Goal: Information Seeking & Learning: Learn about a topic

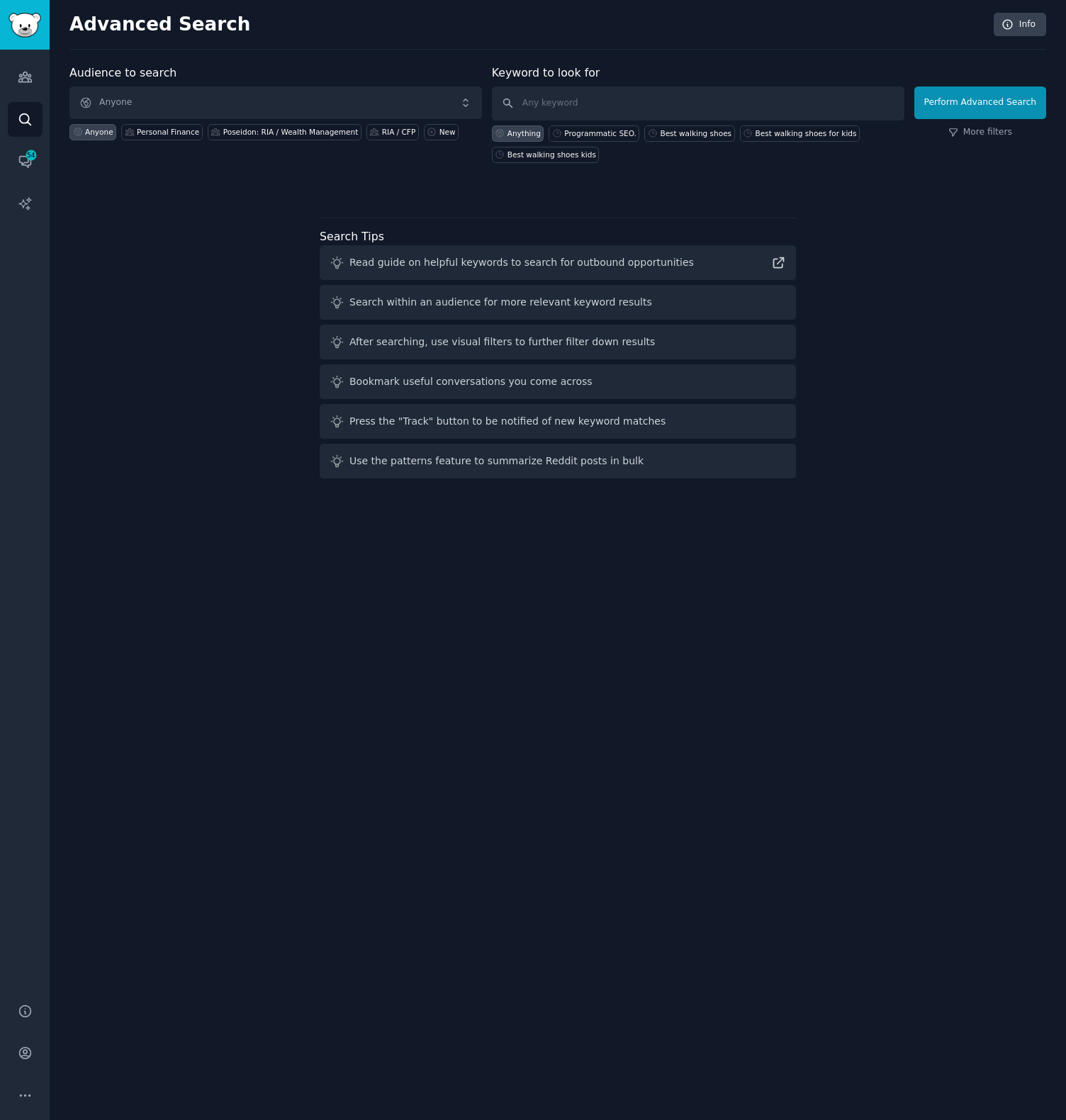
click at [226, 277] on div "Audience to search Anyone Anyone Personal Finance Poseidon: RIA / Wealth Manage…" at bounding box center [558, 273] width 977 height 419
click at [33, 82] on link "Audiences" at bounding box center [25, 77] width 35 height 35
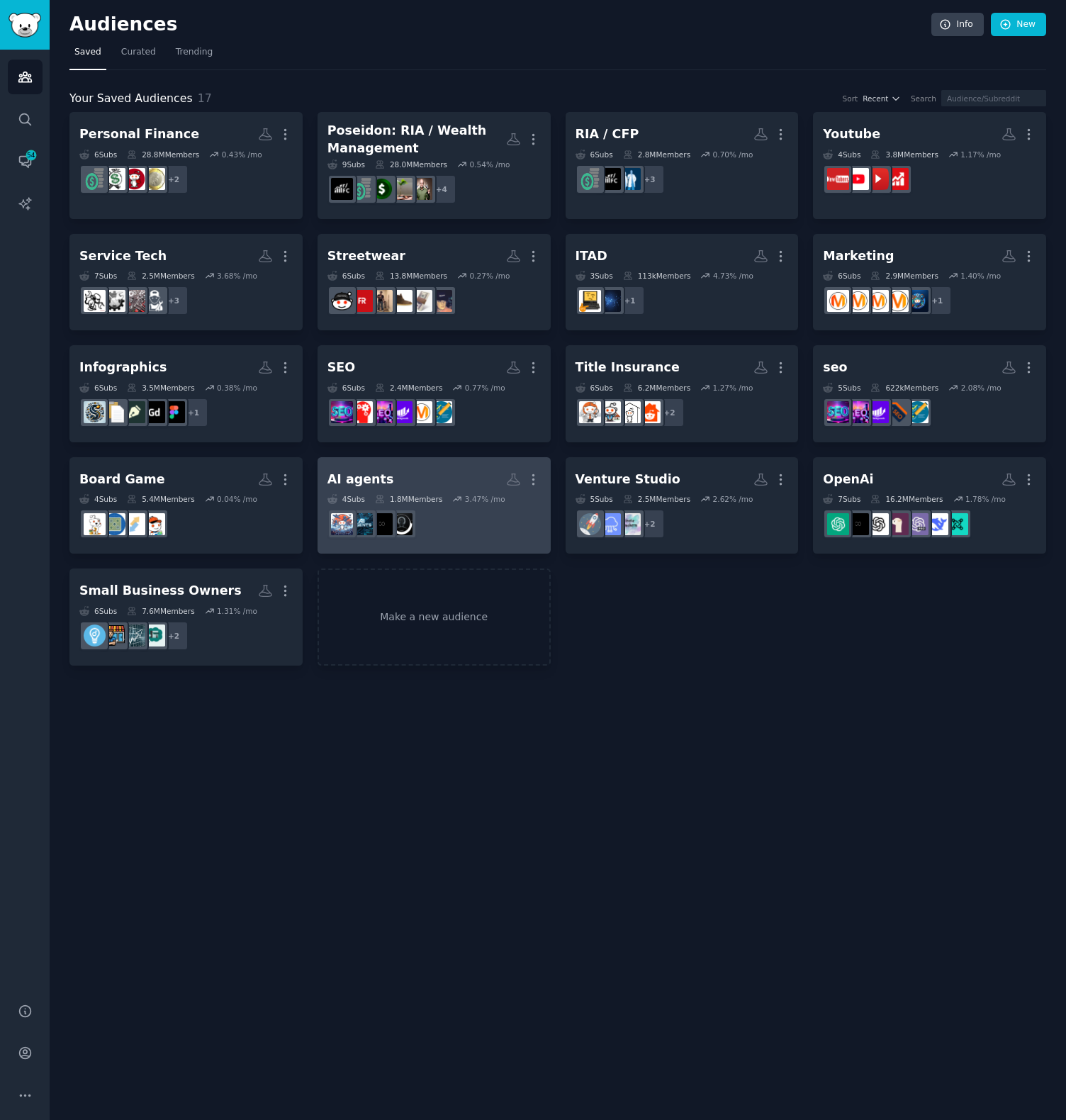
drag, startPoint x: 626, startPoint y: 883, endPoint x: 533, endPoint y: 533, distance: 362.1
click at [628, 883] on div "Audiences Info New Saved Curated Trending Your Saved Audiences 17 Sort Recent S…" at bounding box center [558, 560] width 1016 height 1120
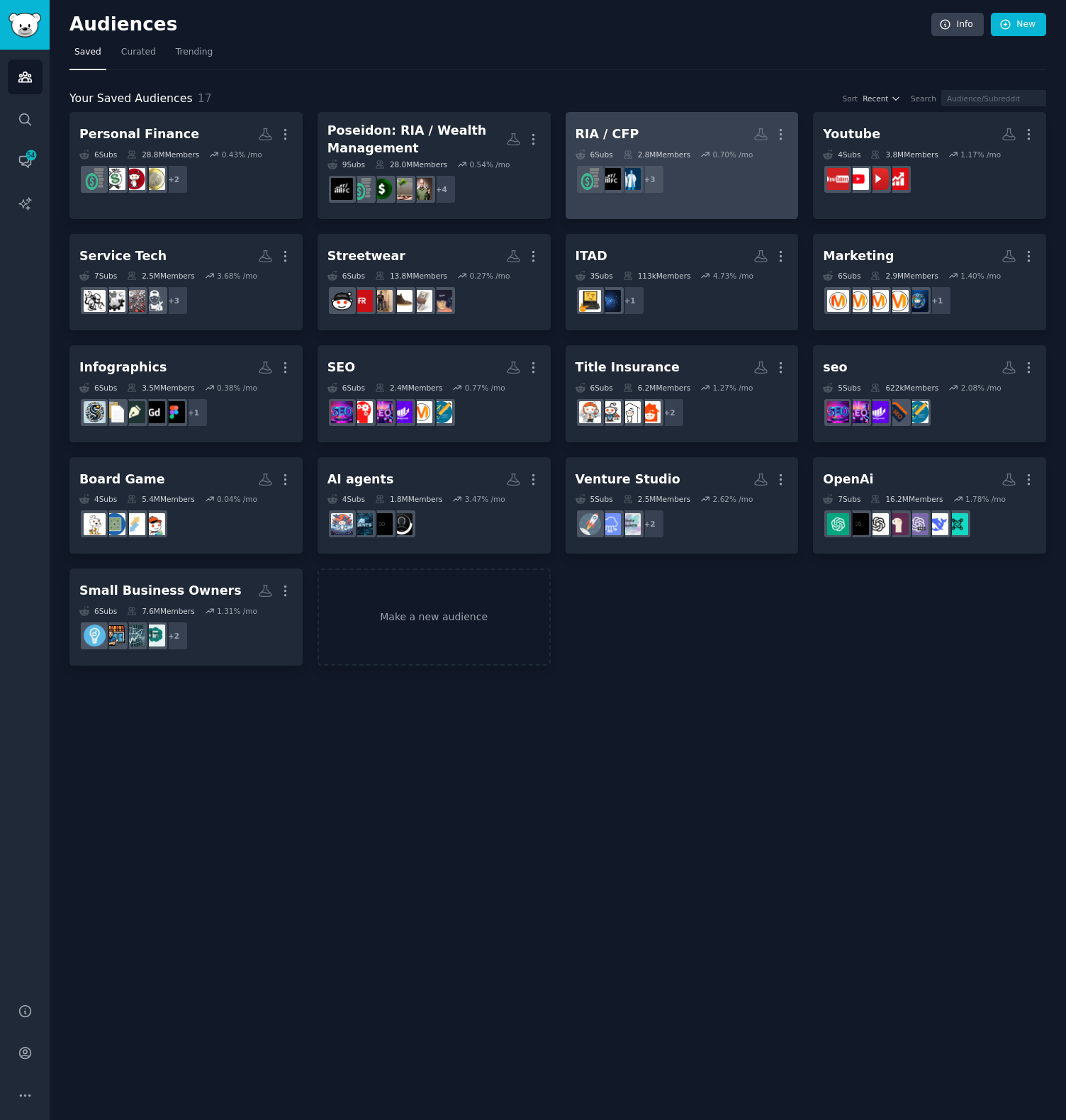
click at [589, 153] on div "6 Sub s" at bounding box center [594, 155] width 38 height 10
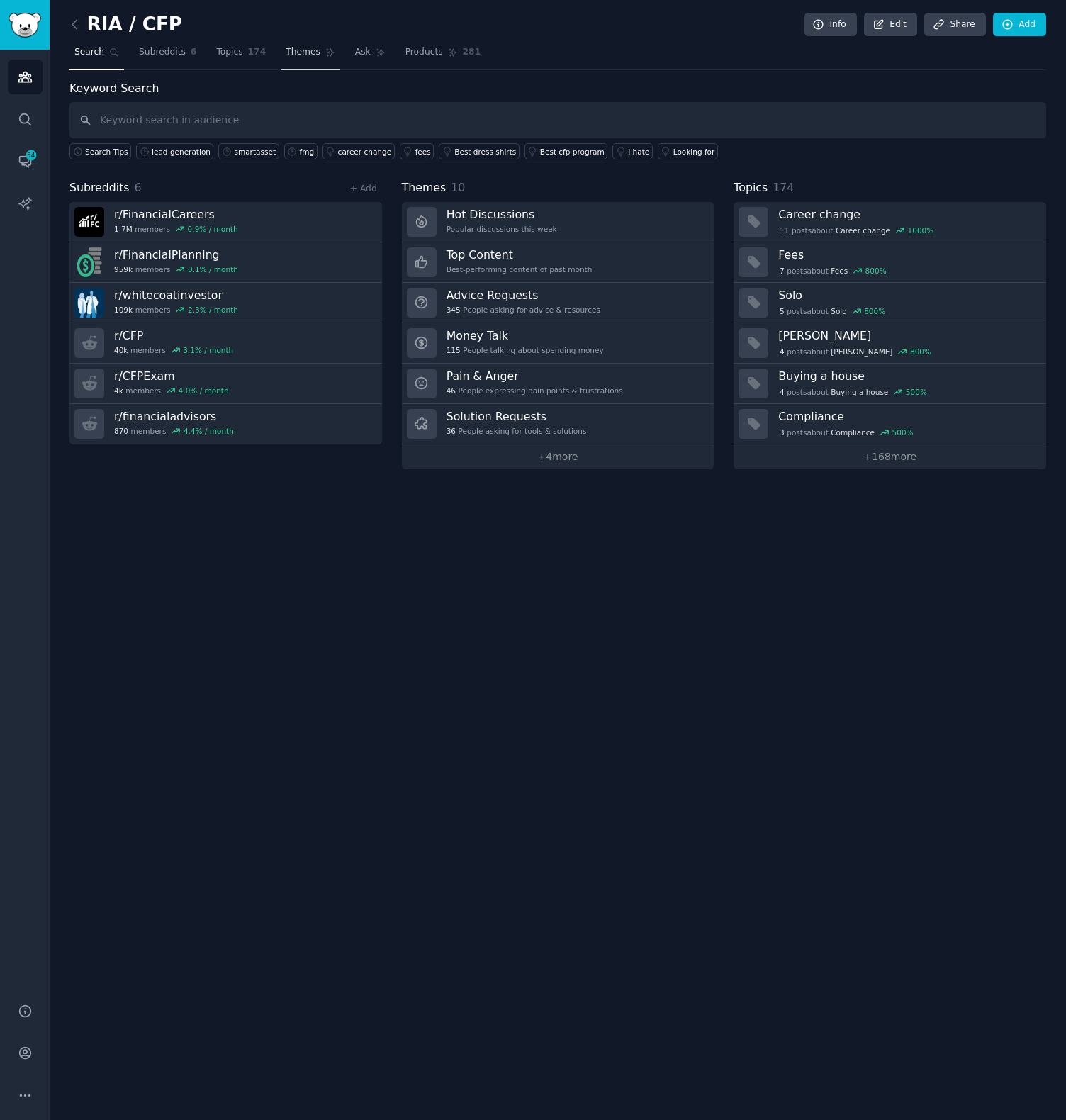
click at [302, 43] on link "Themes" at bounding box center [310, 55] width 59 height 29
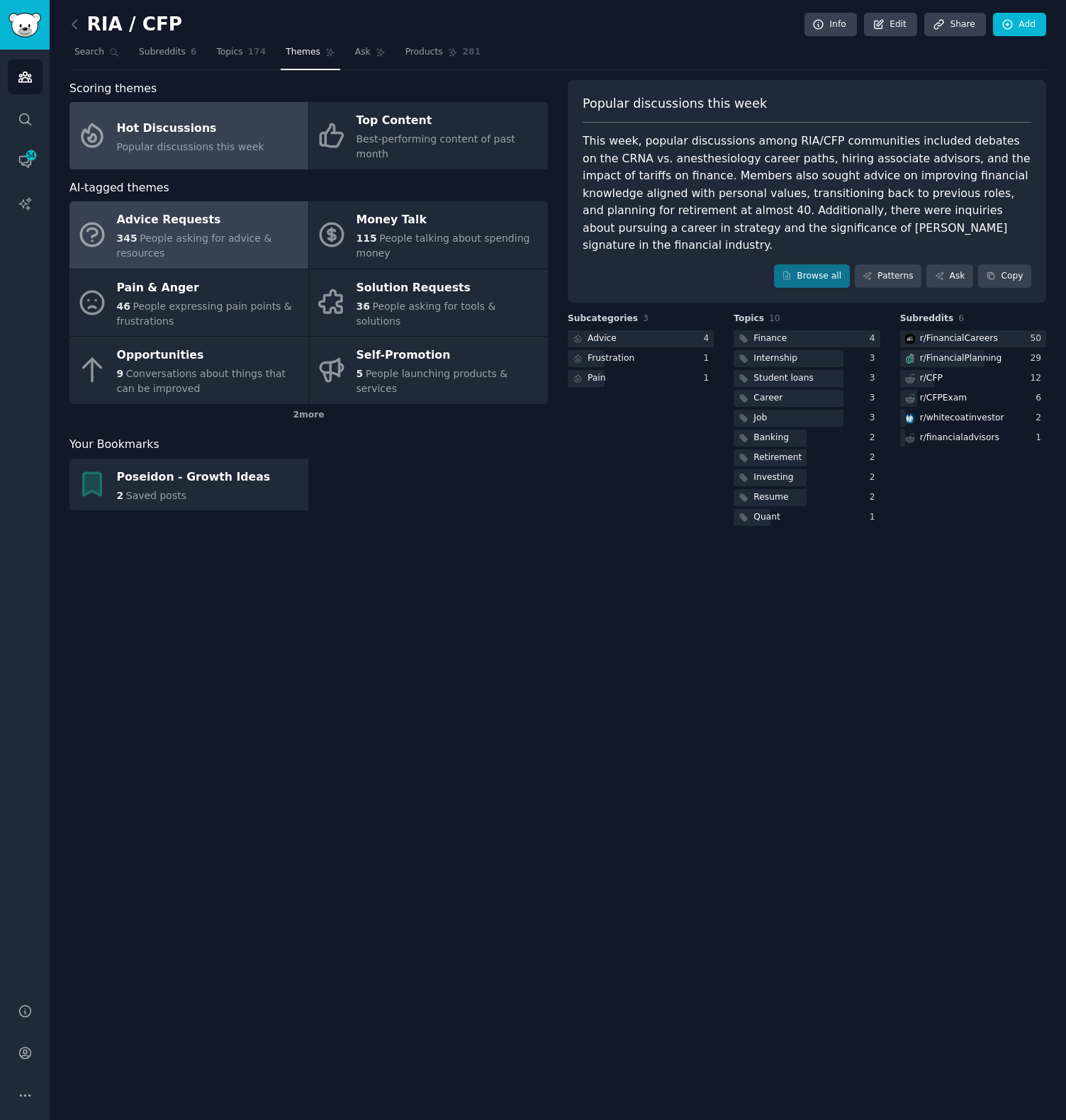
click at [100, 222] on icon at bounding box center [92, 235] width 30 height 30
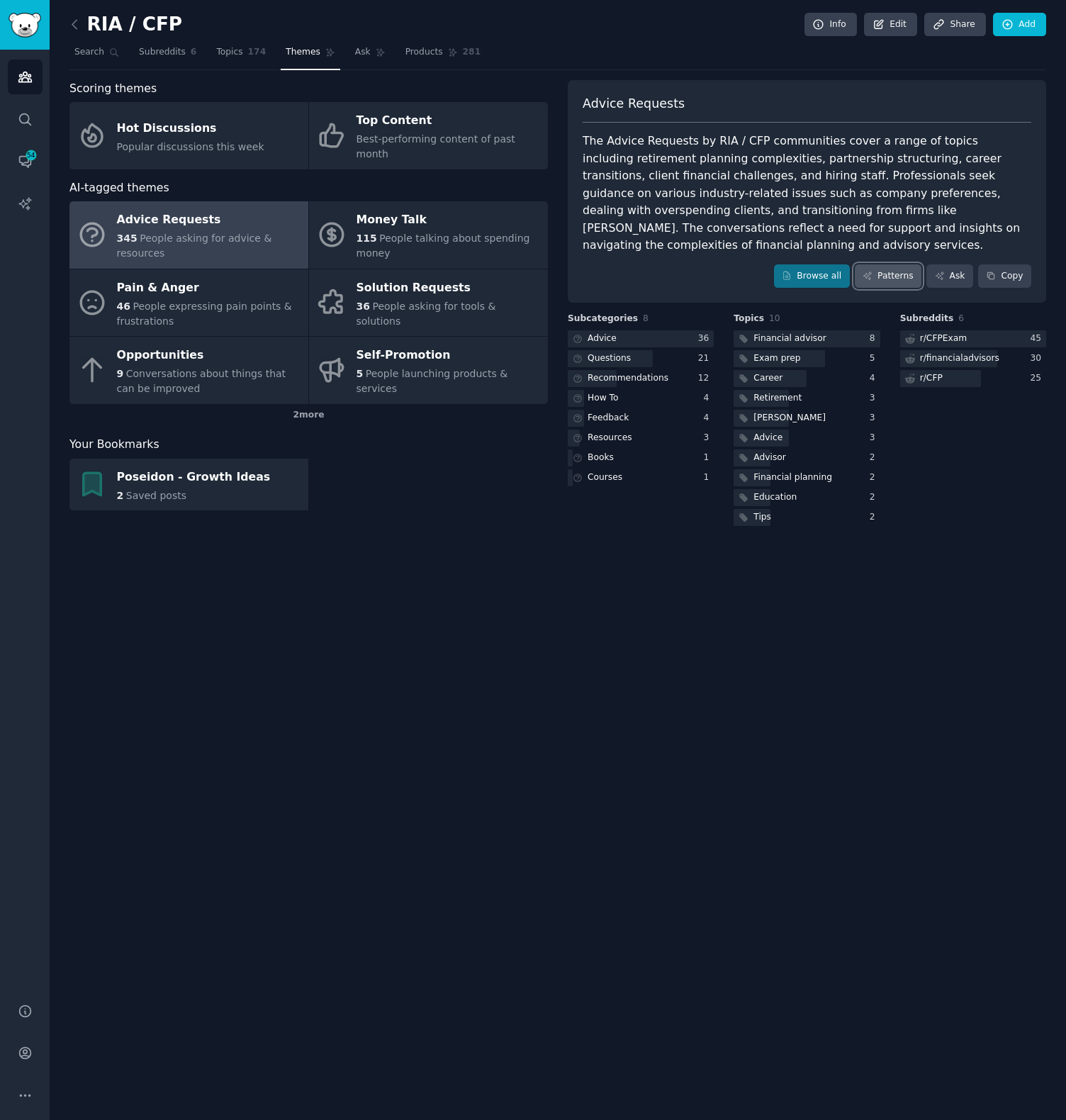
click at [880, 265] on link "Patterns" at bounding box center [888, 276] width 66 height 24
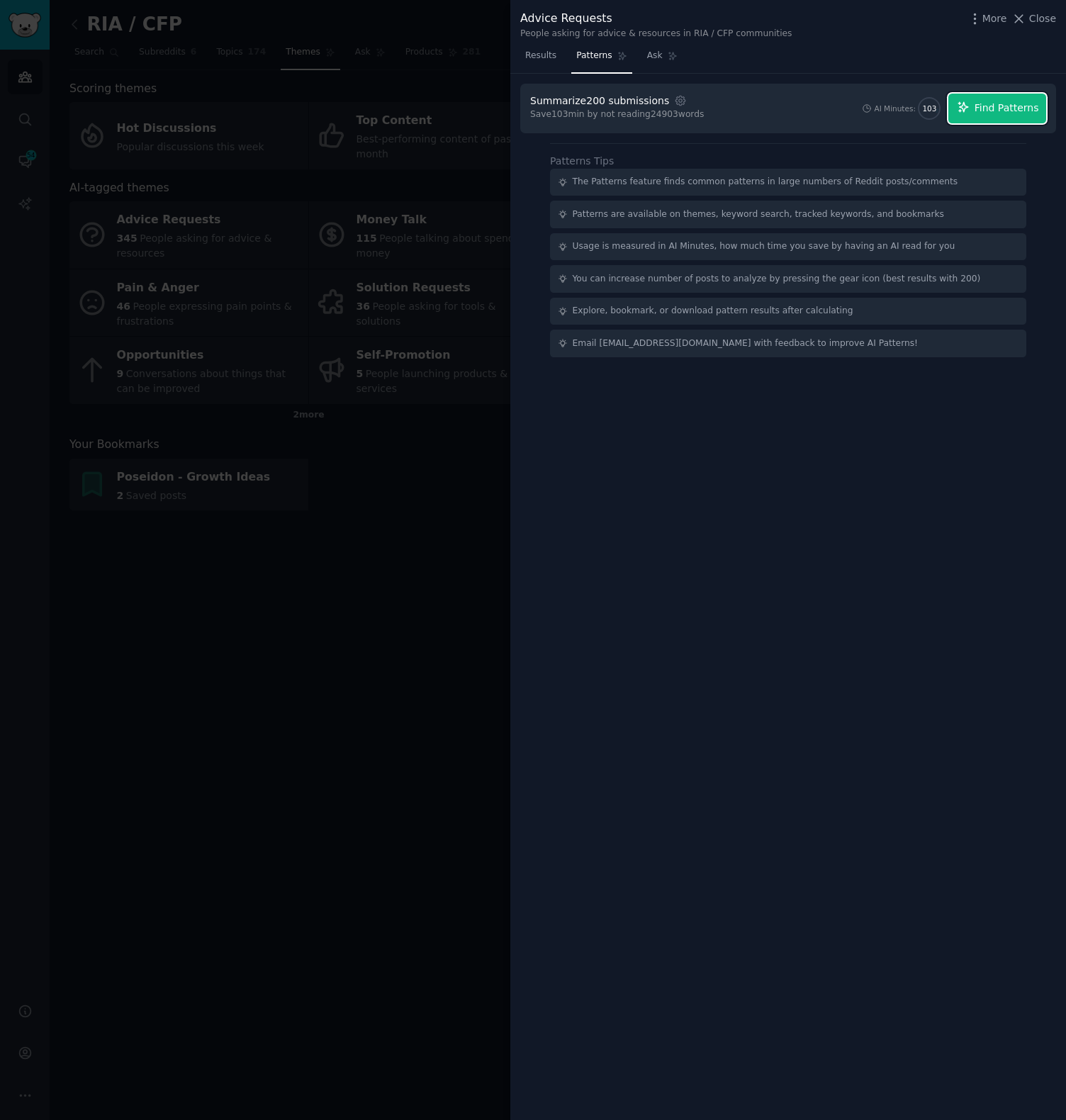
click at [986, 108] on span "Find Patterns" at bounding box center [1007, 107] width 64 height 15
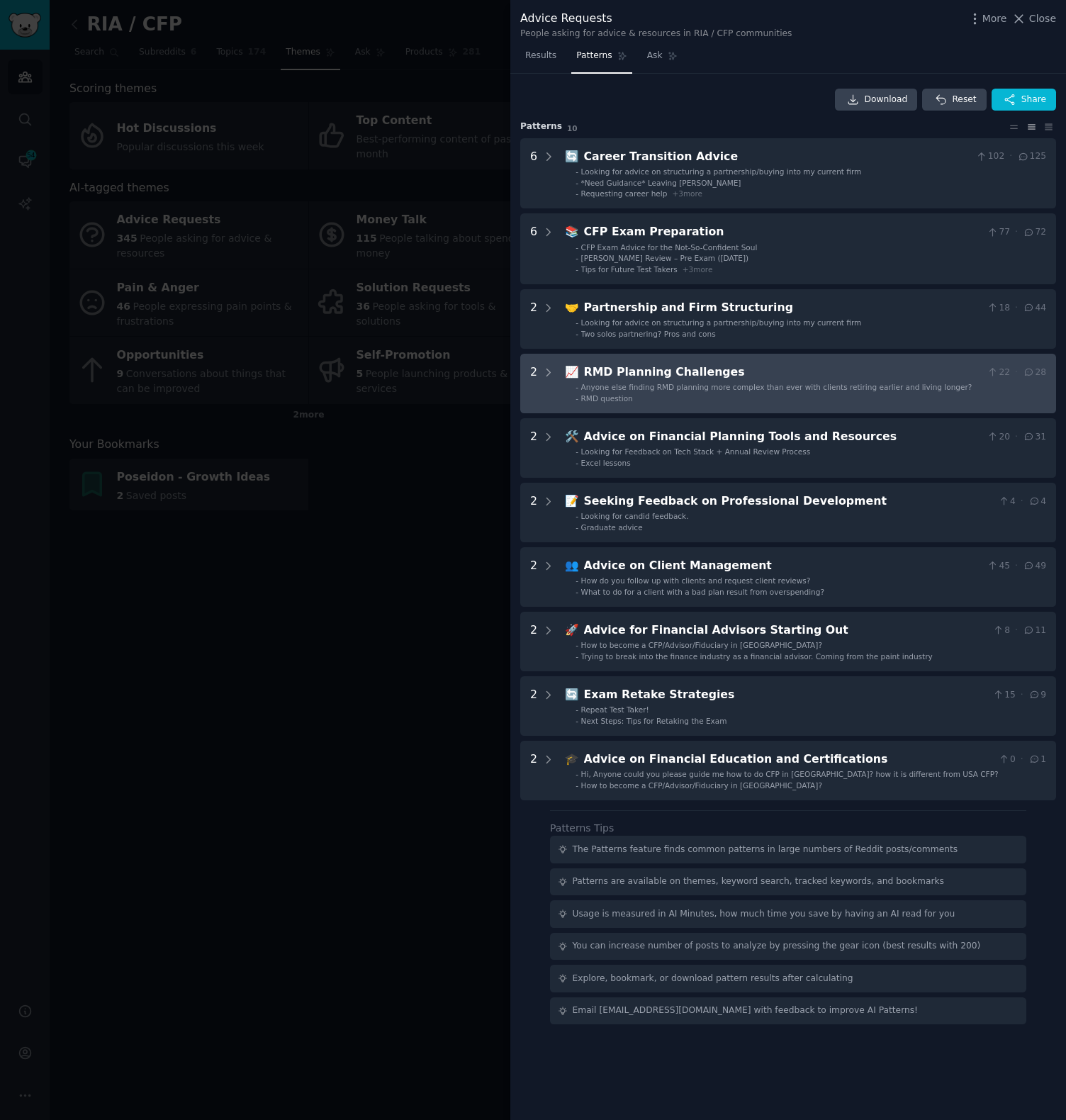
click at [689, 367] on div "RMD Planning Challenges" at bounding box center [783, 373] width 398 height 18
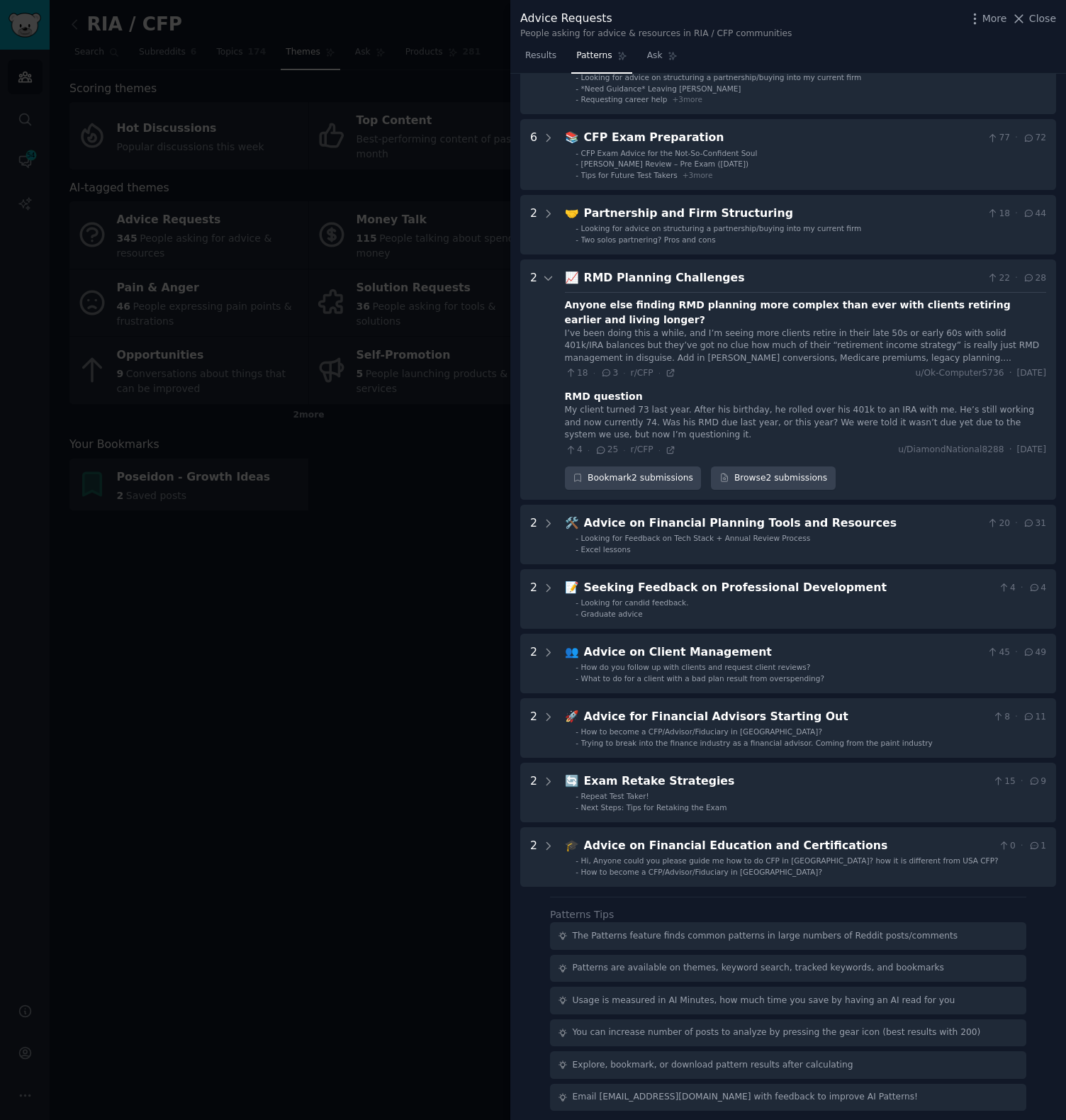
scroll to position [100, 0]
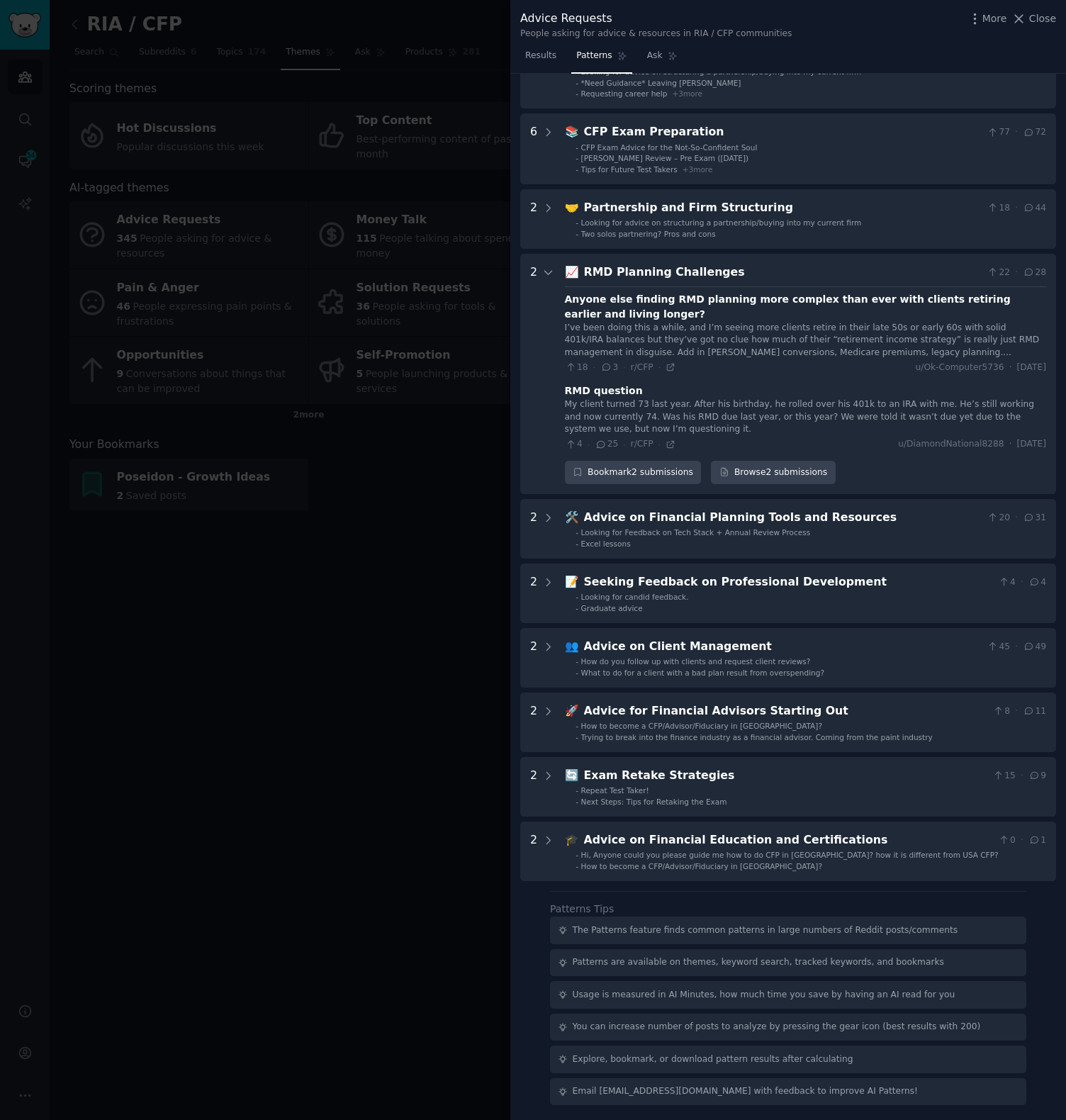
click at [766, 347] on div "I’ve been doing this a while, and I’m seeing more clients retire in their late …" at bounding box center [805, 341] width 482 height 38
click at [668, 364] on icon at bounding box center [670, 367] width 7 height 7
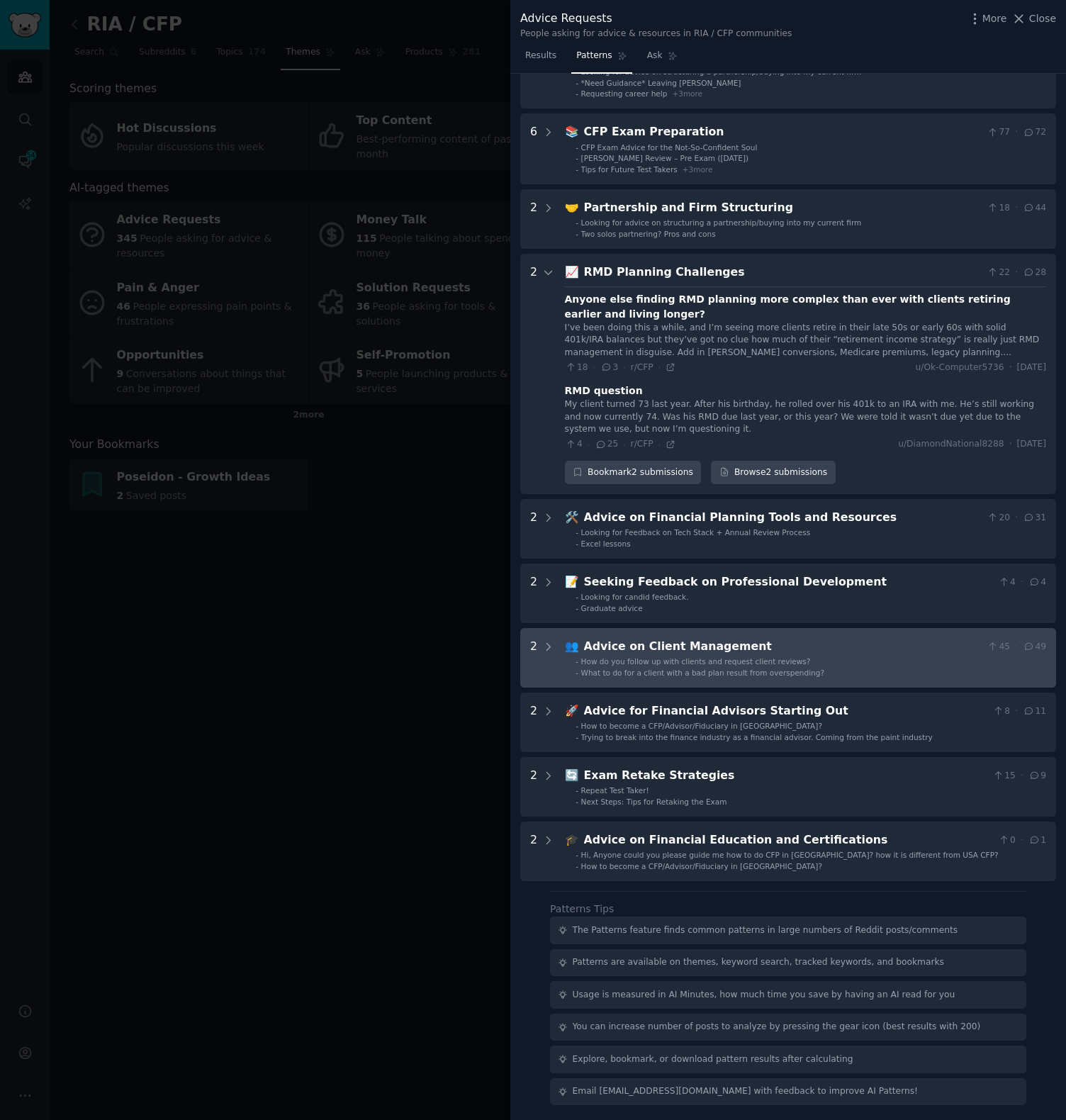
click at [717, 646] on div "Advice on Client Management" at bounding box center [783, 646] width 398 height 18
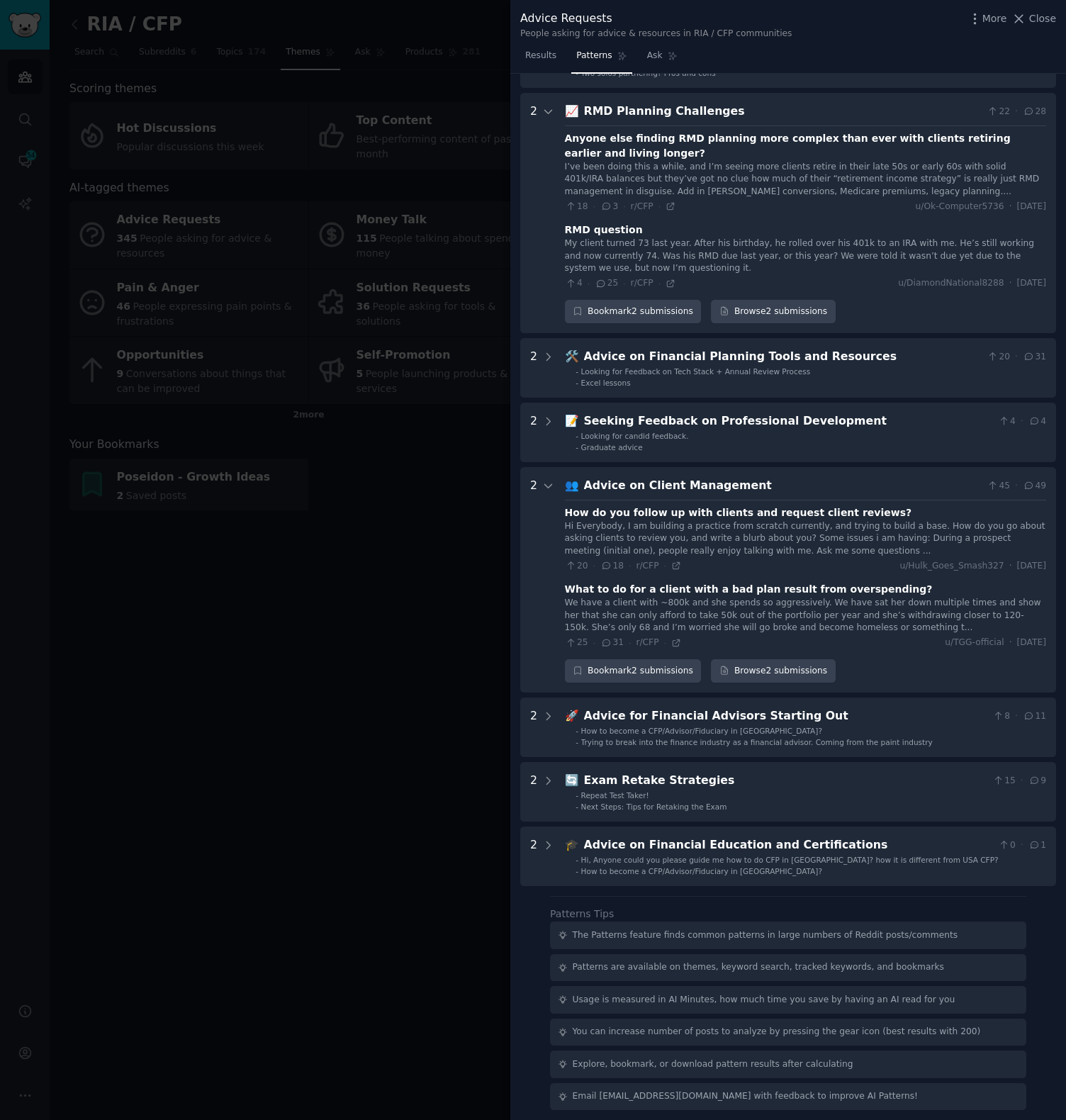
scroll to position [266, 0]
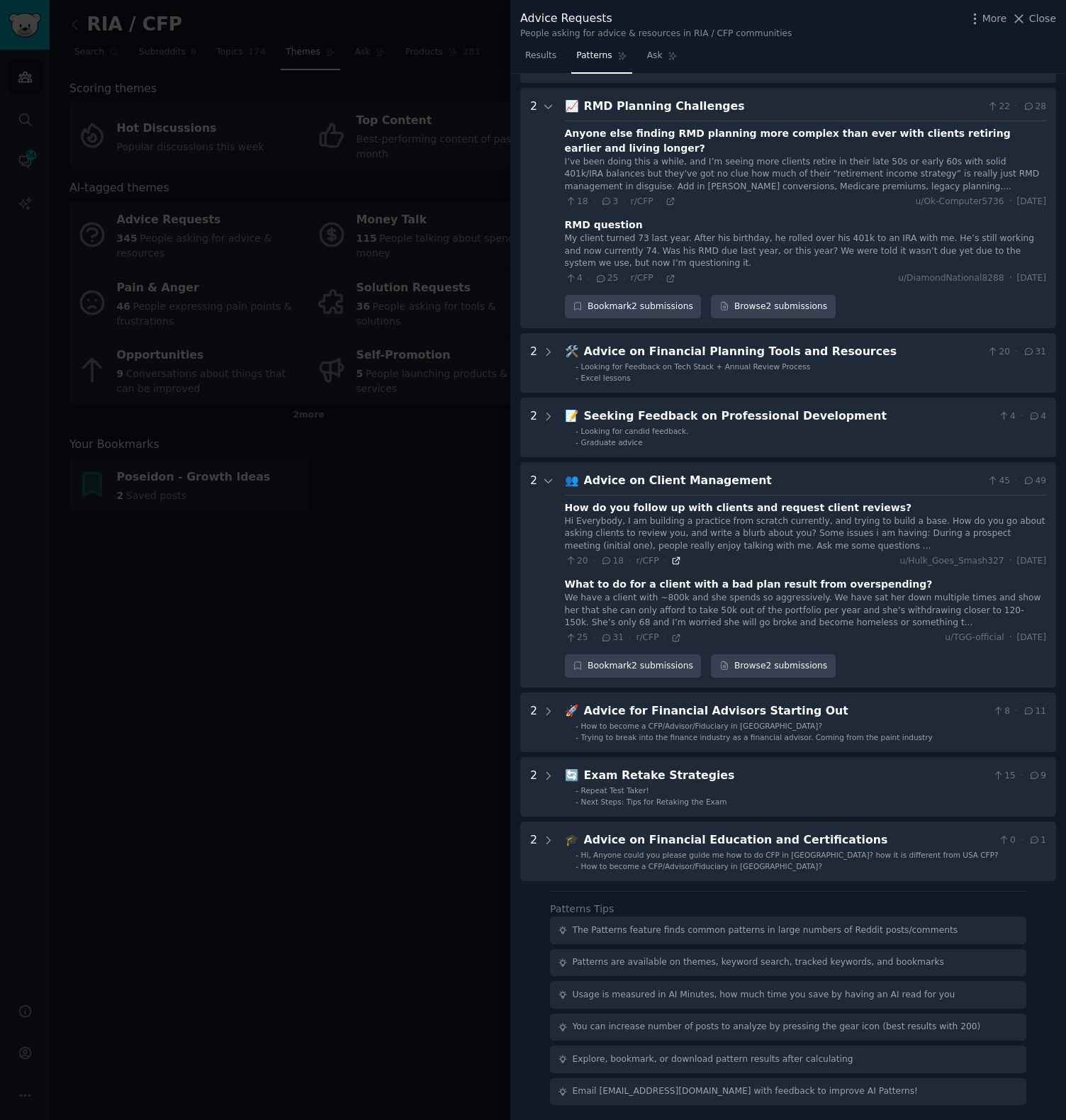
click at [673, 562] on icon at bounding box center [676, 560] width 7 height 7
click at [679, 637] on icon at bounding box center [677, 637] width 10 height 10
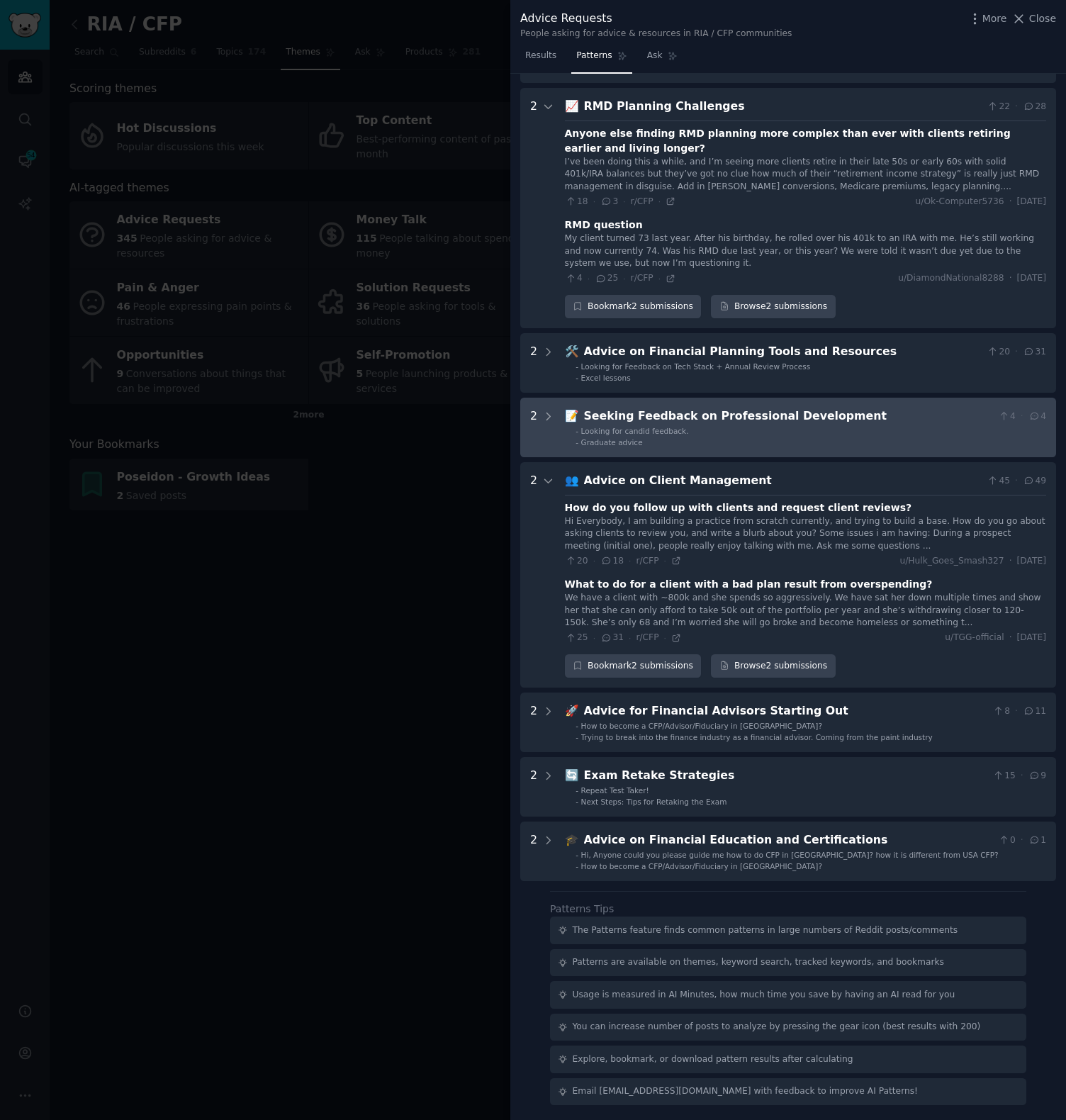
click at [706, 428] on li "- Looking for candid feedback." at bounding box center [811, 431] width 471 height 10
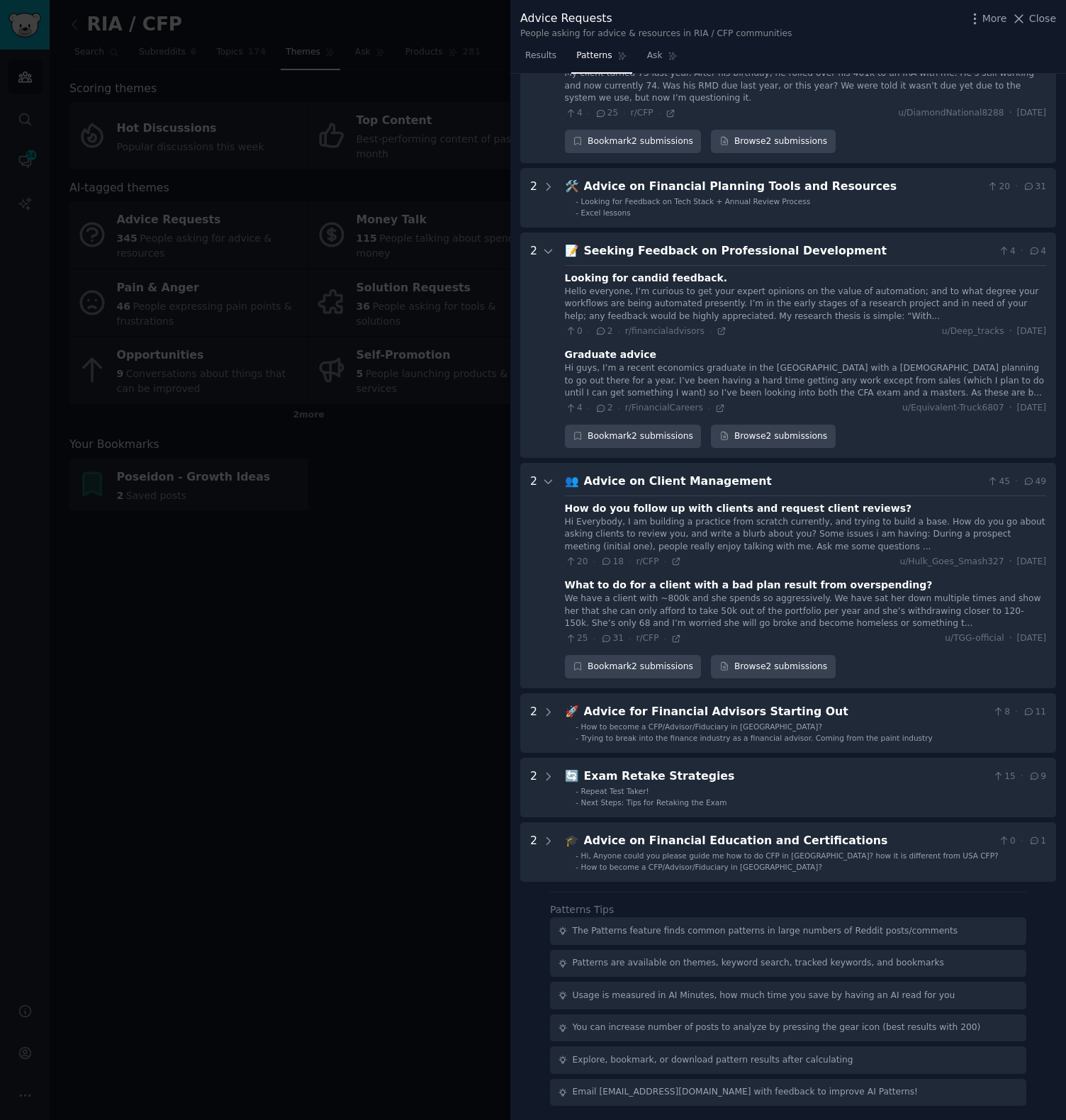
scroll to position [432, 0]
click at [717, 408] on icon at bounding box center [720, 407] width 7 height 7
click at [717, 333] on icon at bounding box center [721, 330] width 10 height 10
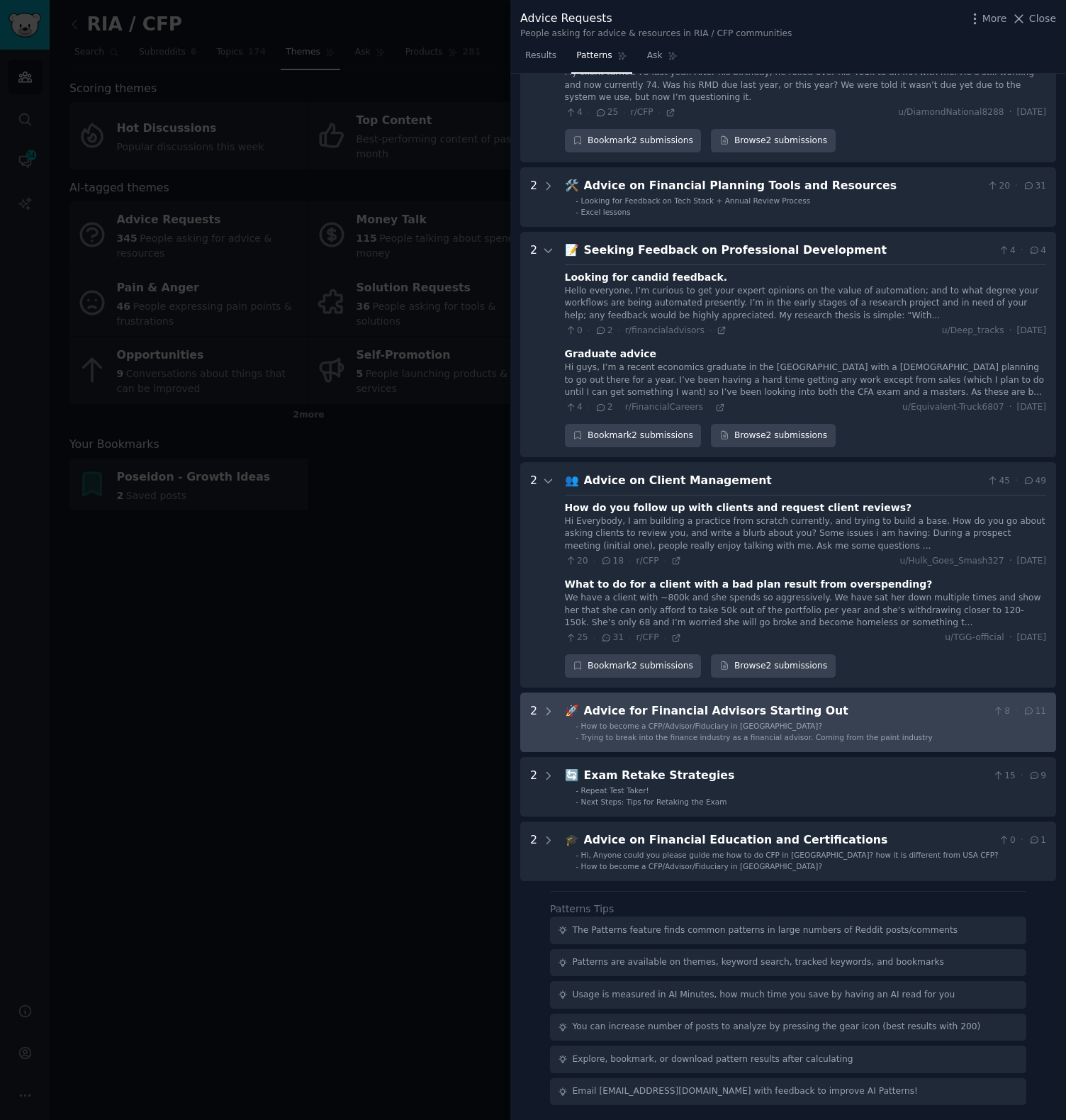
scroll to position [431, 0]
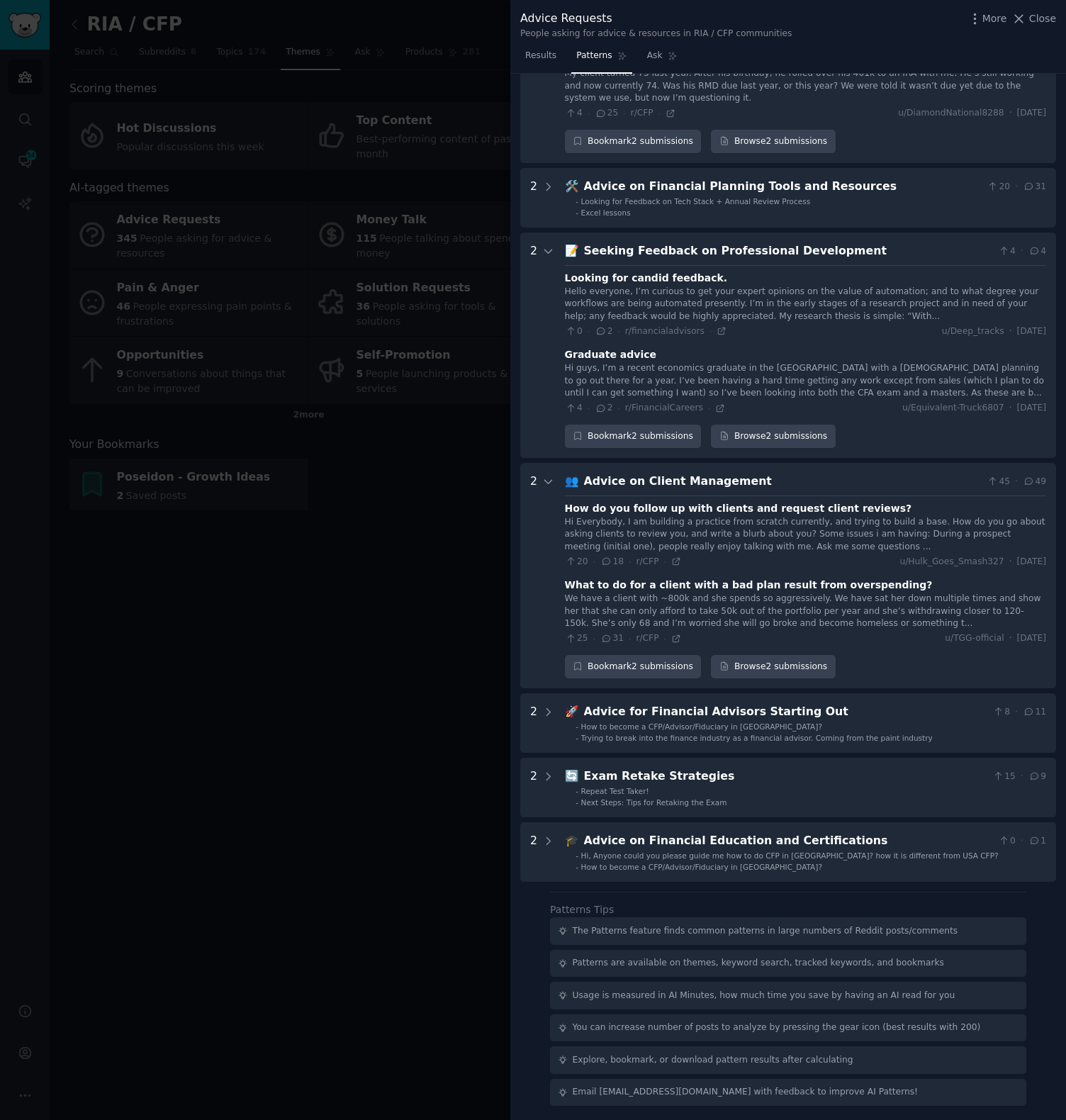
click at [351, 630] on div at bounding box center [533, 560] width 1066 height 1120
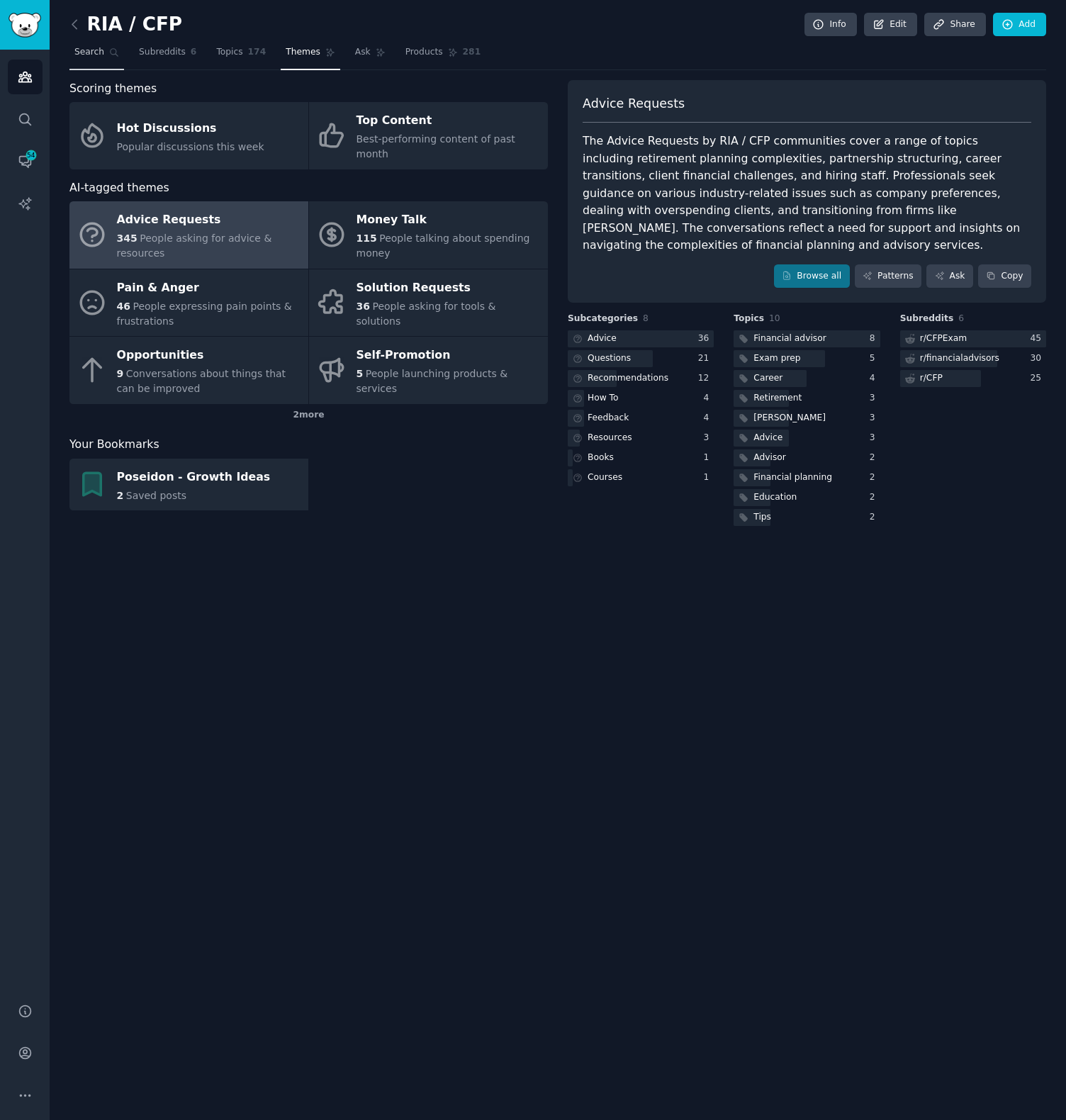
click at [106, 53] on link "Search" at bounding box center [96, 55] width 55 height 29
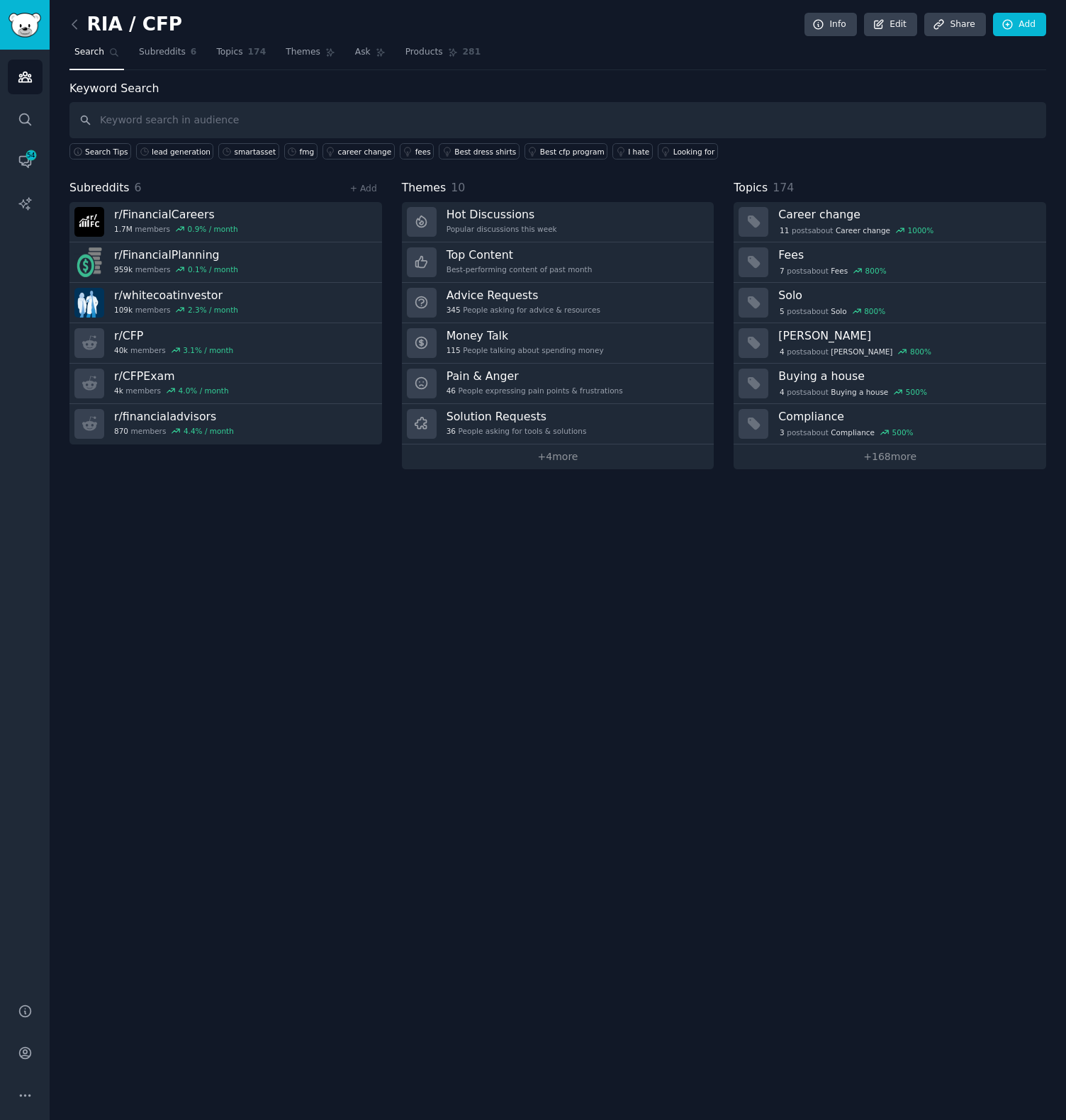
click at [240, 119] on input "text" at bounding box center [558, 120] width 977 height 36
type input "prospecting"
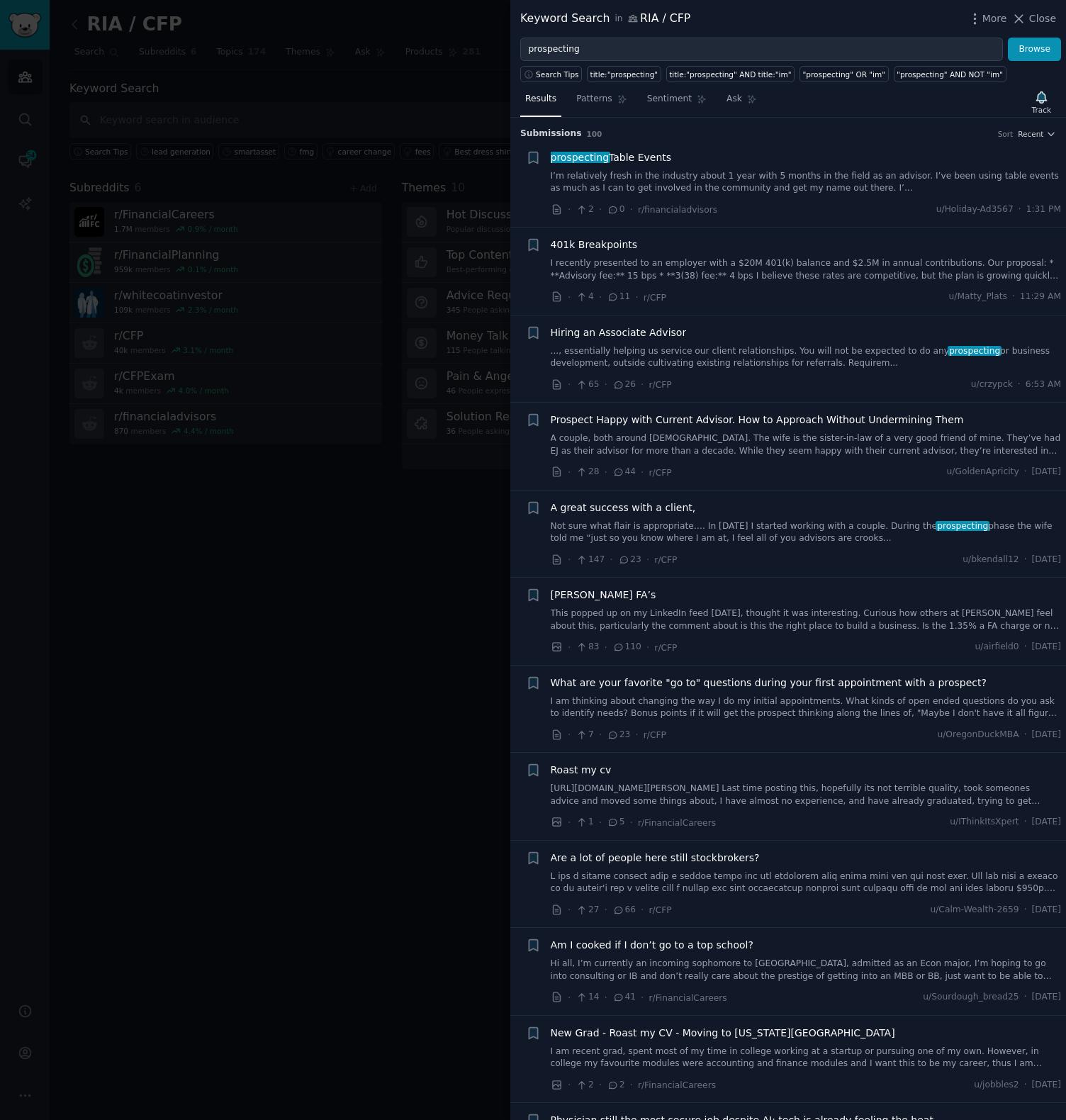
click at [622, 152] on span "prospecting Table Events" at bounding box center [611, 157] width 122 height 15
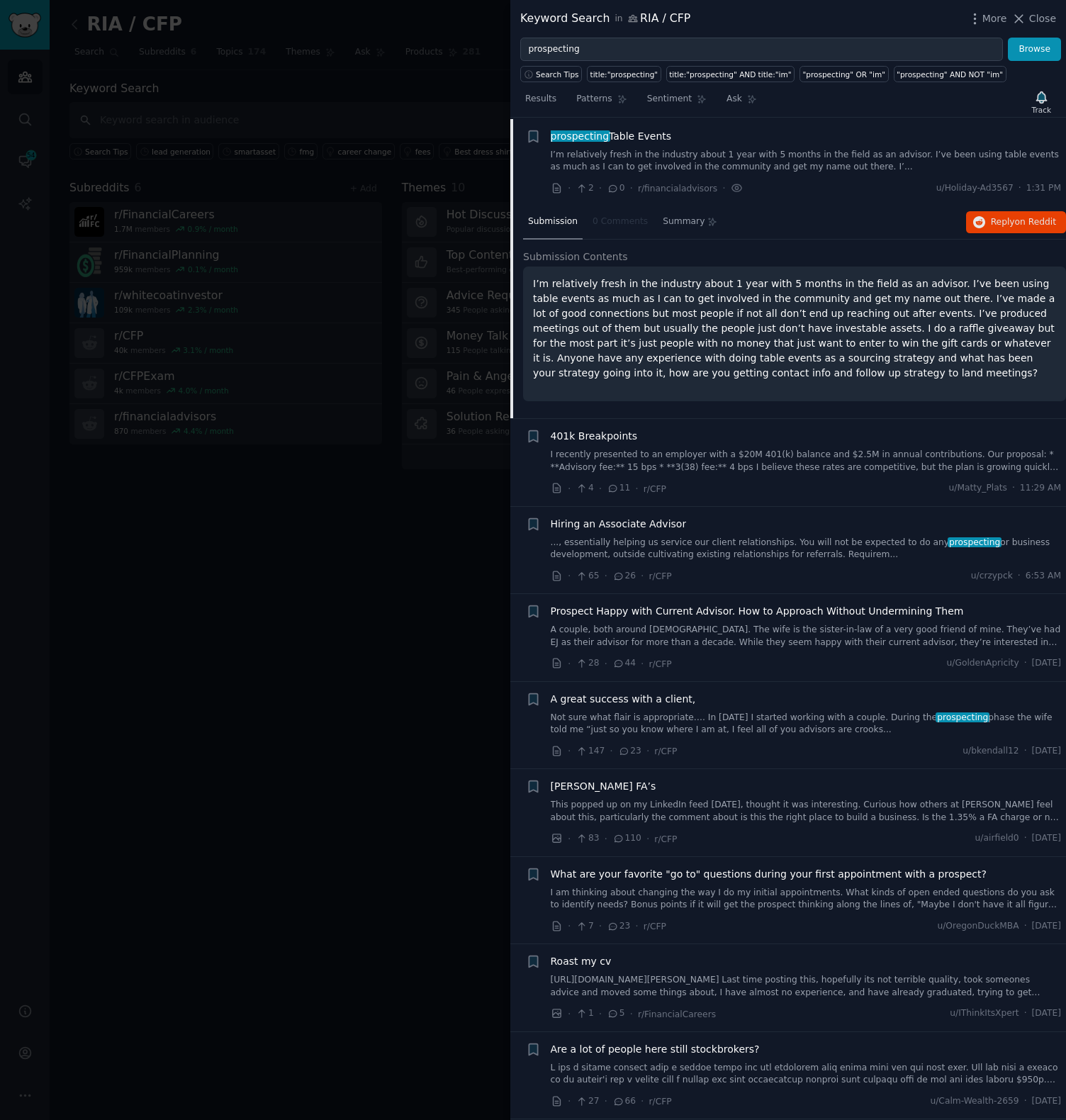
scroll to position [22, 0]
click at [1007, 223] on span "Reply on Reddit" at bounding box center [1023, 221] width 65 height 13
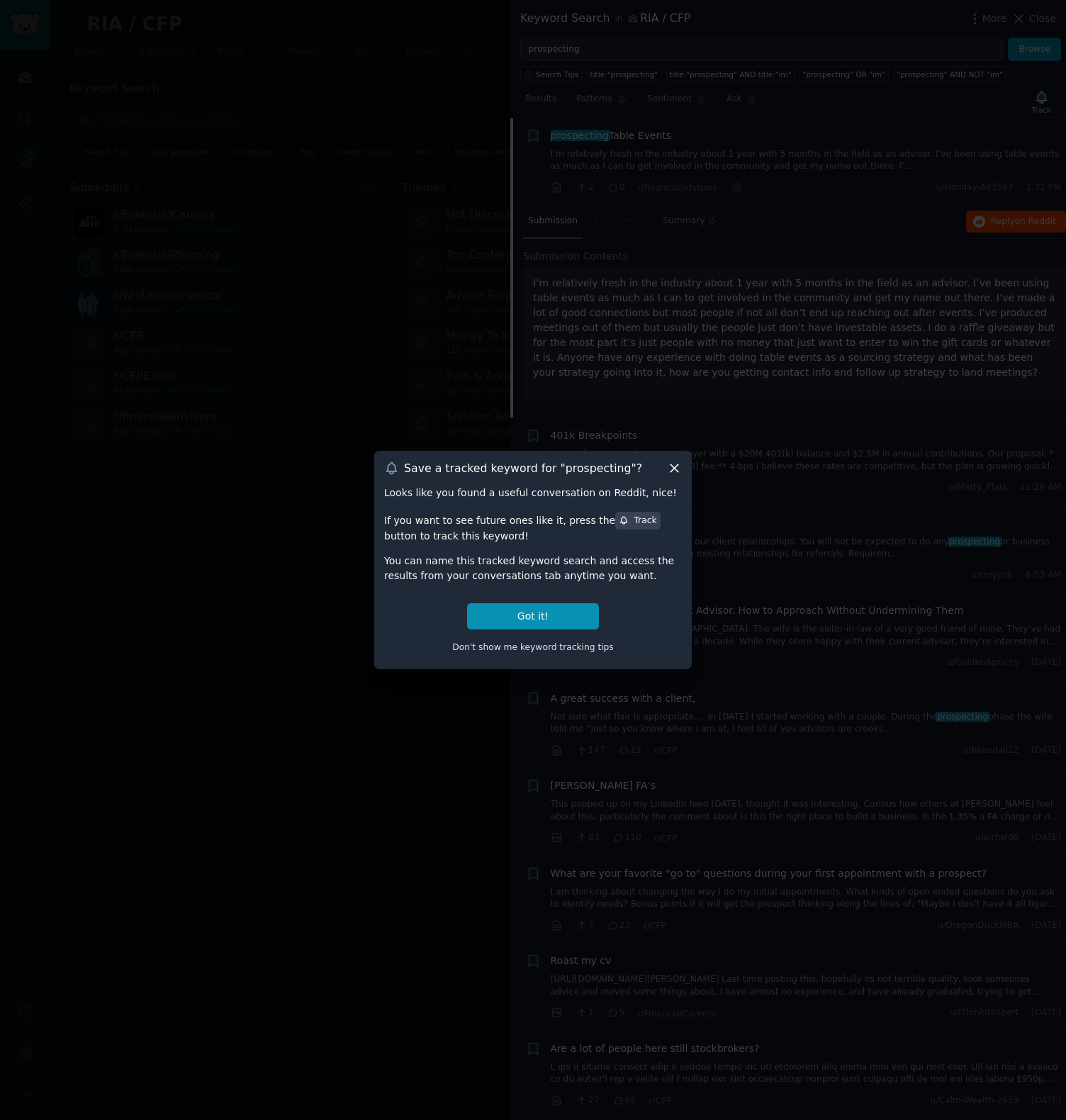
click at [674, 471] on icon at bounding box center [674, 467] width 15 height 15
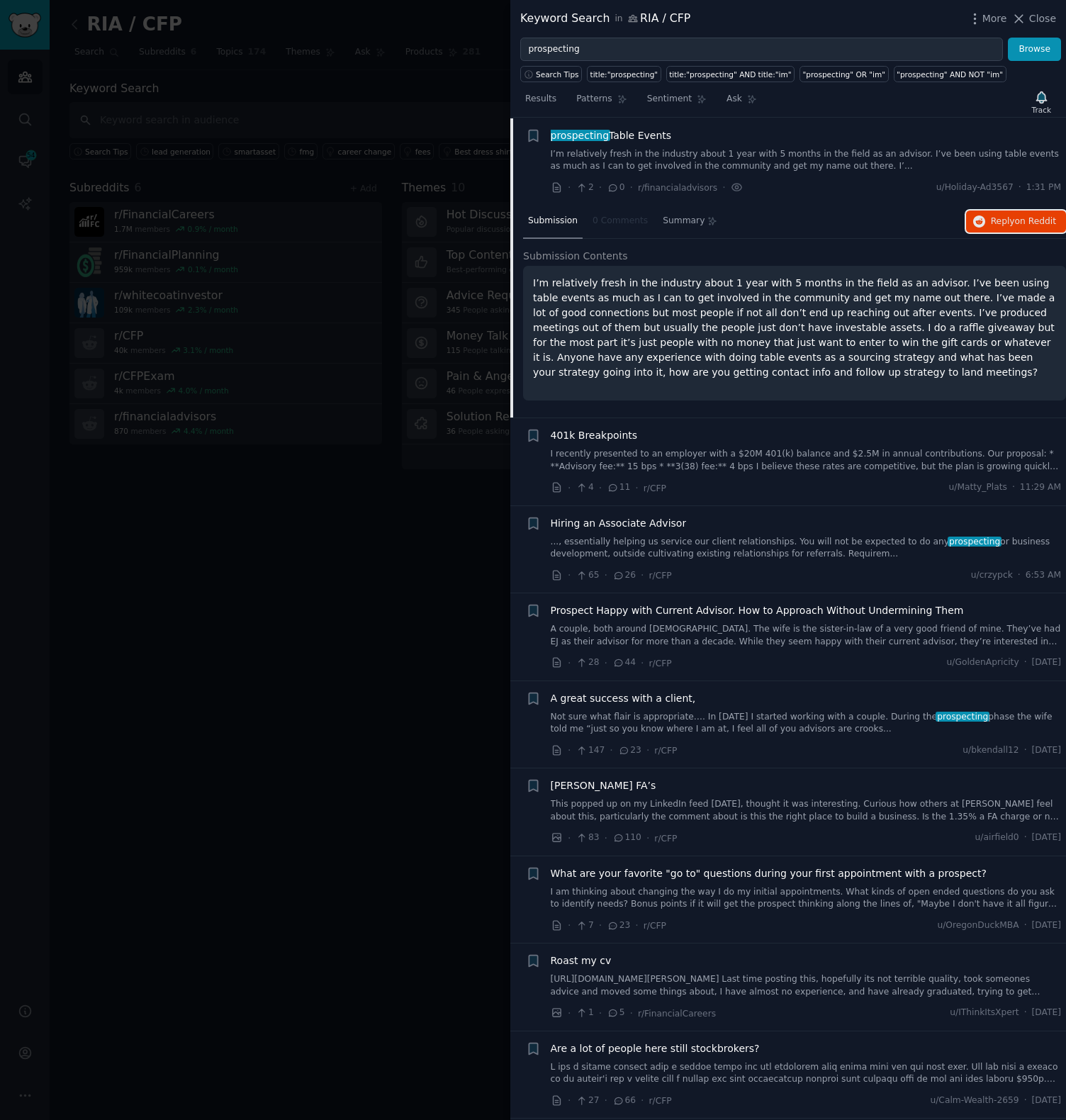
scroll to position [22, 0]
click at [915, 174] on div "prospecting Table Events I’m relatively fresh in the industry about 1 year with…" at bounding box center [806, 161] width 511 height 67
click at [620, 100] on icon at bounding box center [622, 99] width 10 height 10
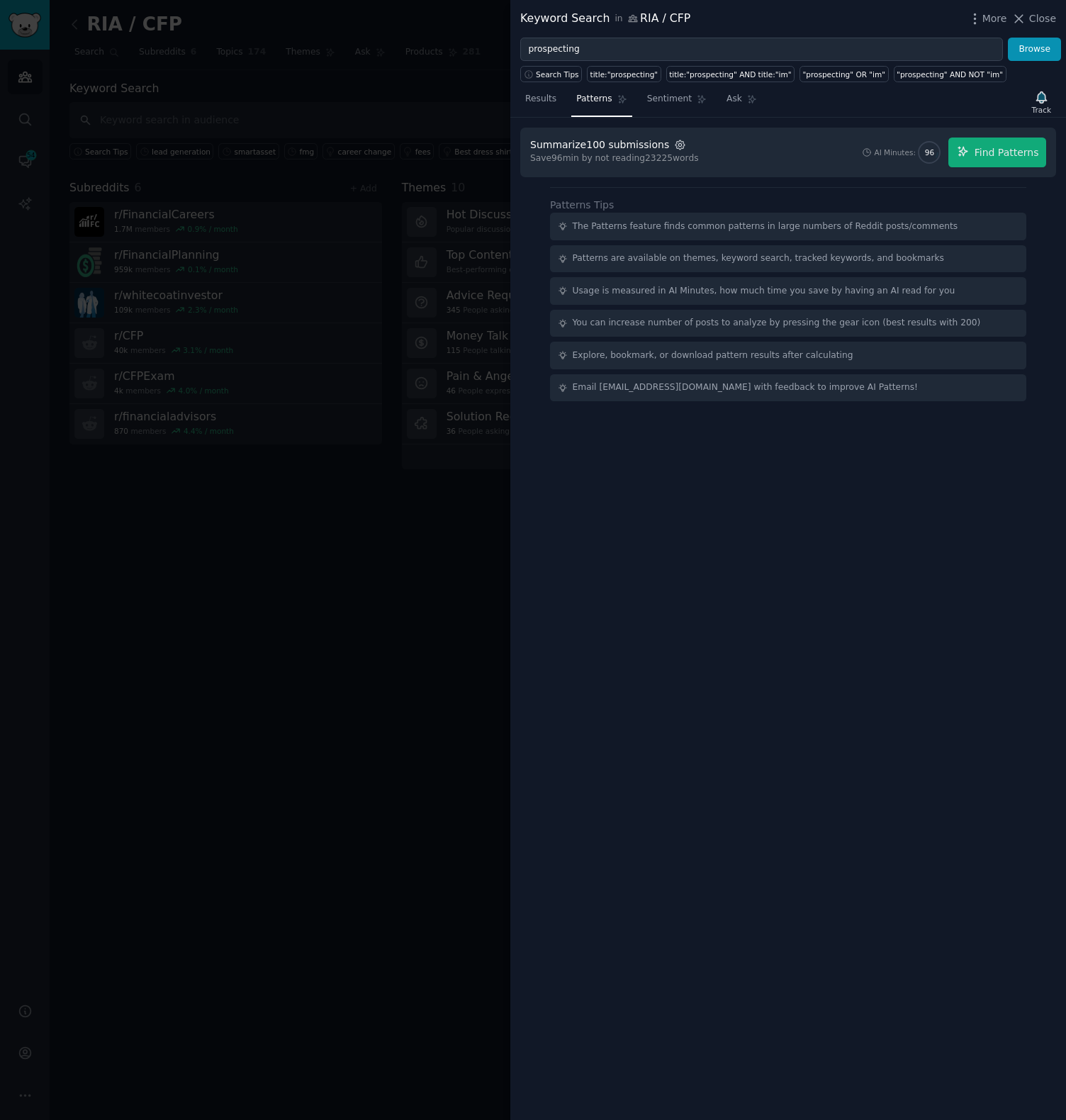
click at [675, 142] on icon "button" at bounding box center [680, 145] width 13 height 13
click at [806, 176] on div "500" at bounding box center [821, 179] width 31 height 22
click at [805, 182] on input "500" at bounding box center [810, 180] width 10 height 10
click at [985, 153] on span "Find Patterns" at bounding box center [1007, 152] width 64 height 15
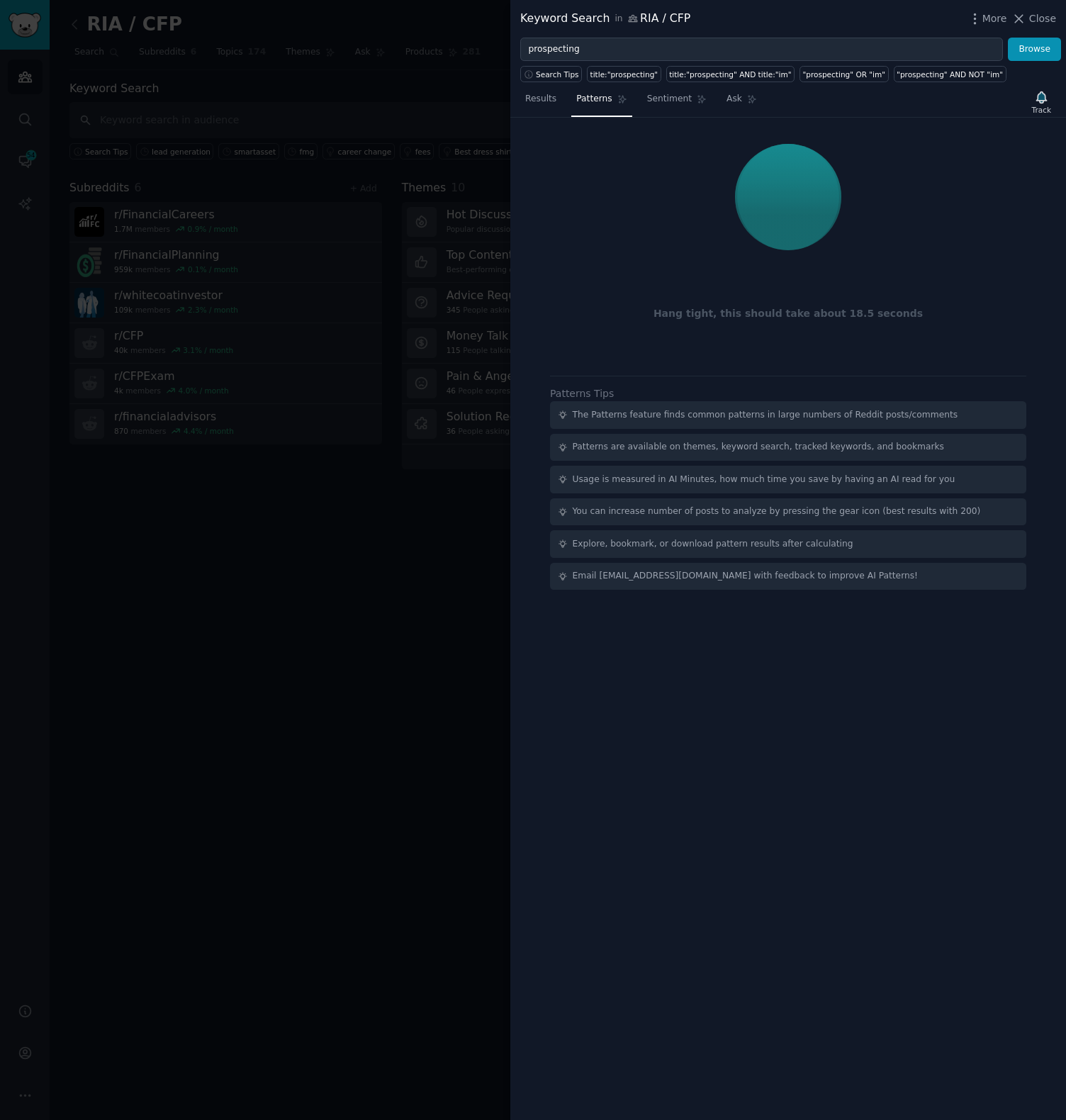
click at [983, 157] on div at bounding box center [789, 197] width 516 height 119
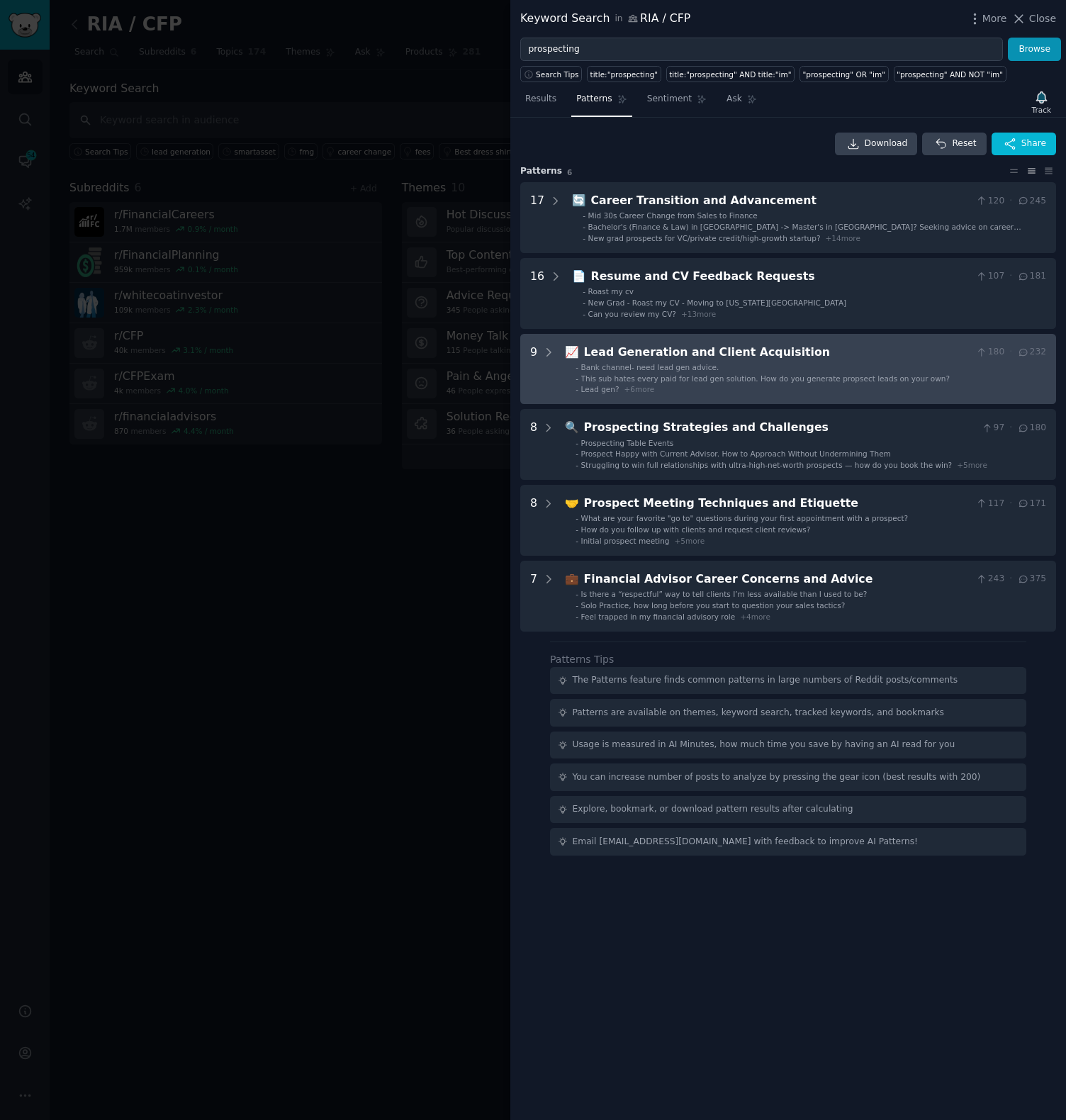
click at [622, 377] on span "This sub hates every paid for lead gen solution. How do you generate propsect l…" at bounding box center [765, 379] width 369 height 9
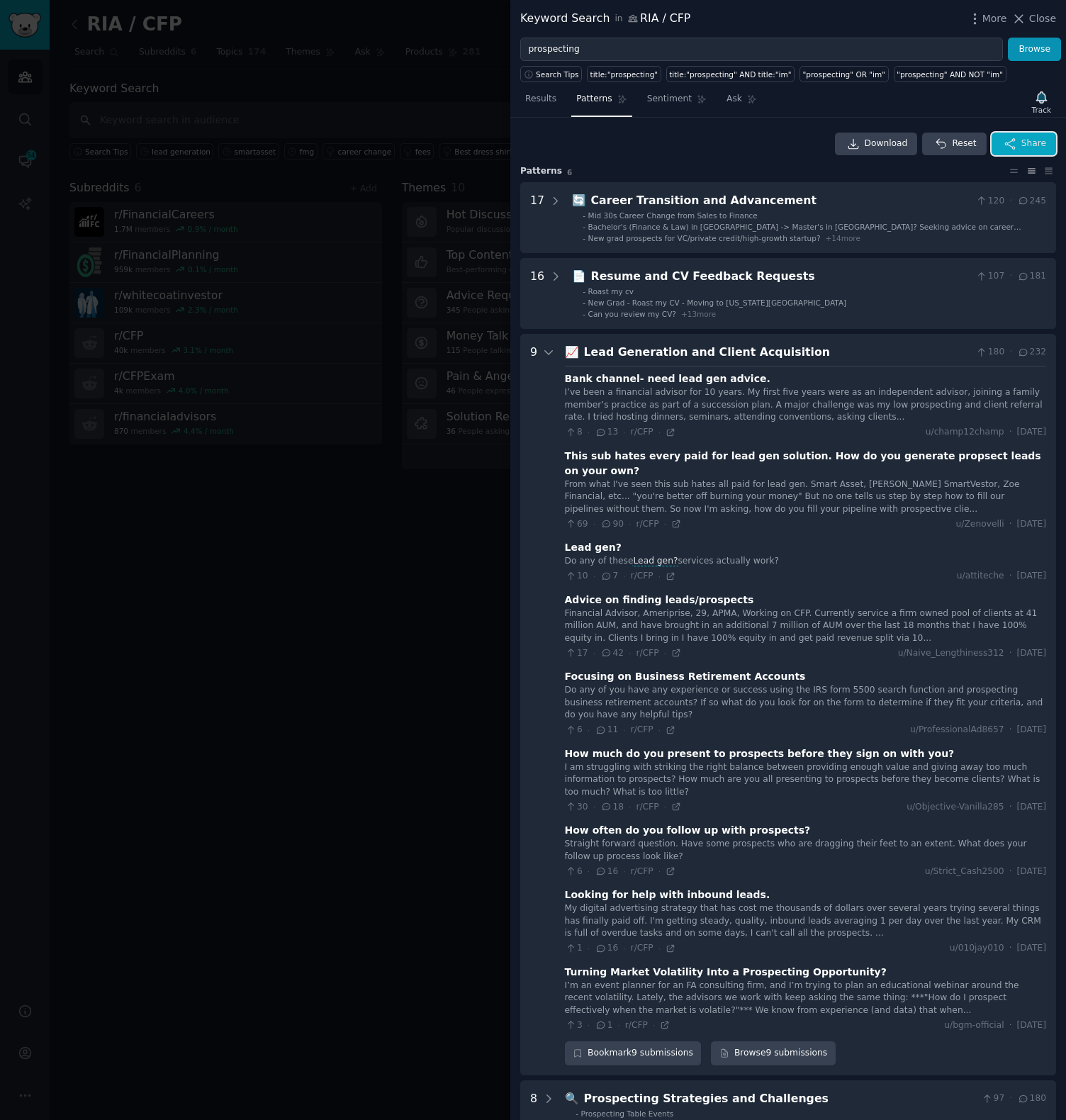
click at [1013, 150] on button "Share" at bounding box center [1024, 143] width 64 height 22
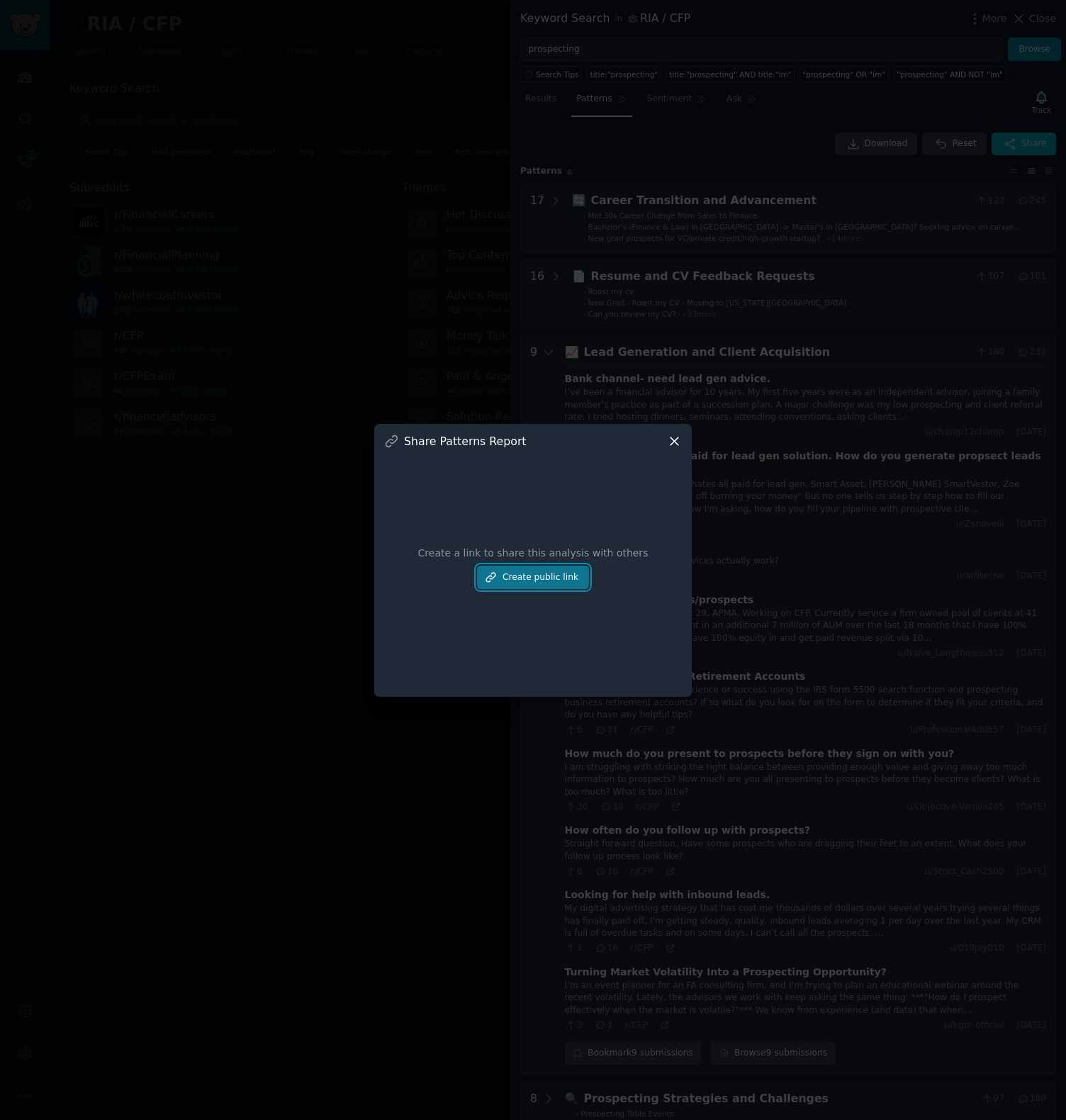
click at [518, 574] on button "Create public link" at bounding box center [533, 577] width 112 height 24
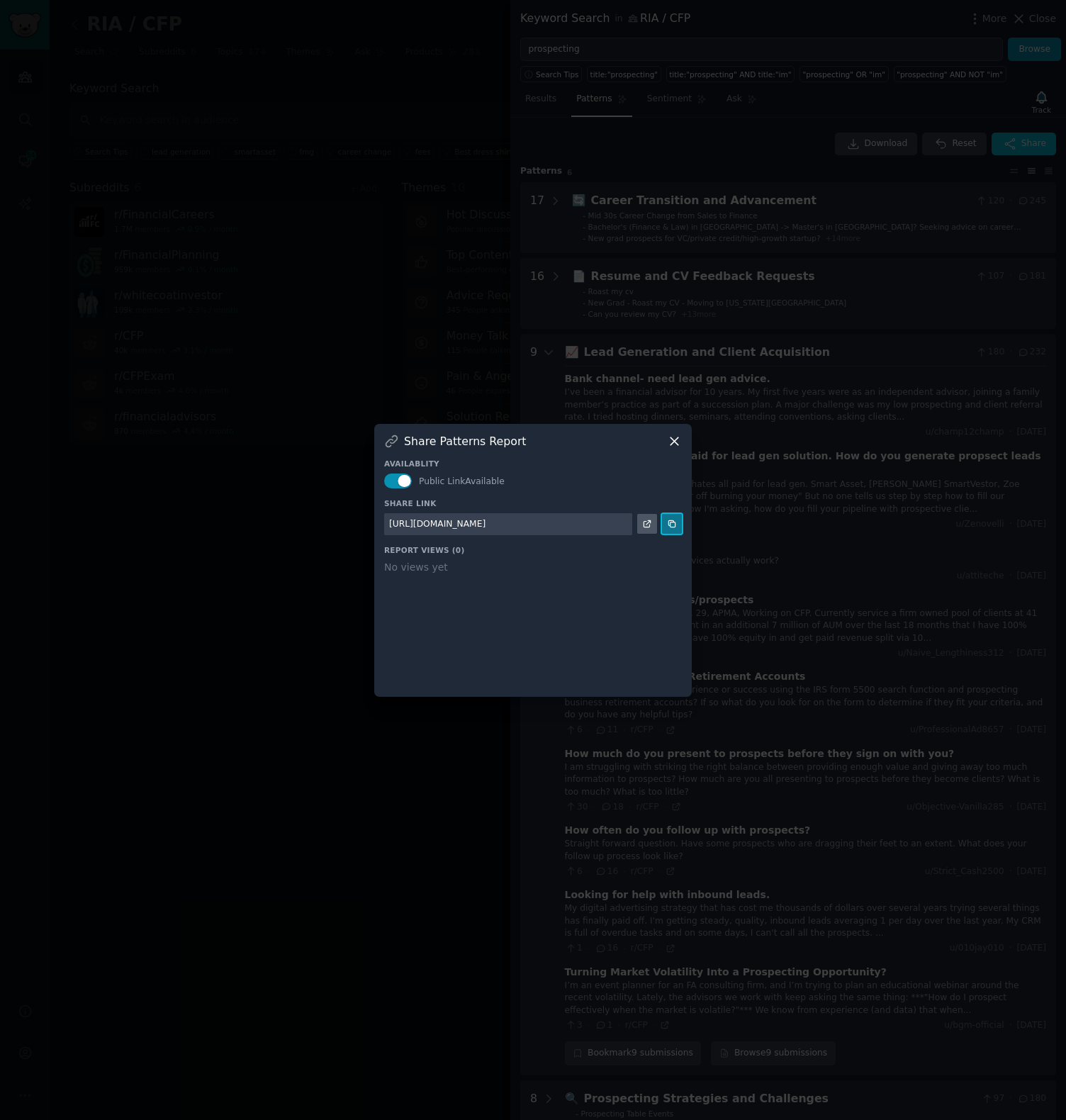
click at [666, 528] on button at bounding box center [672, 524] width 19 height 19
click at [857, 343] on div at bounding box center [533, 560] width 1066 height 1120
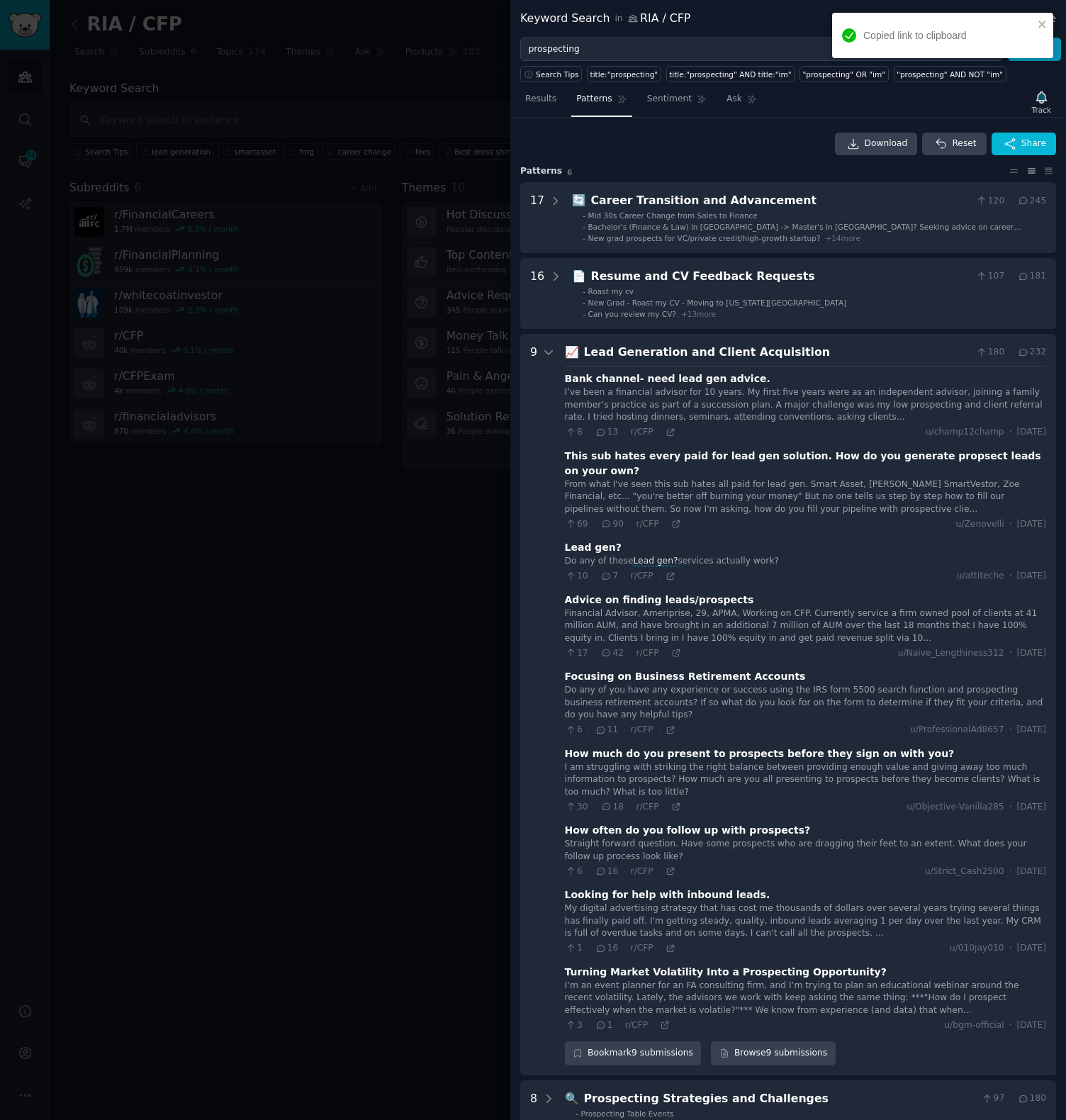
click at [707, 384] on div "Bank channel- need lead gen advice." at bounding box center [667, 379] width 205 height 15
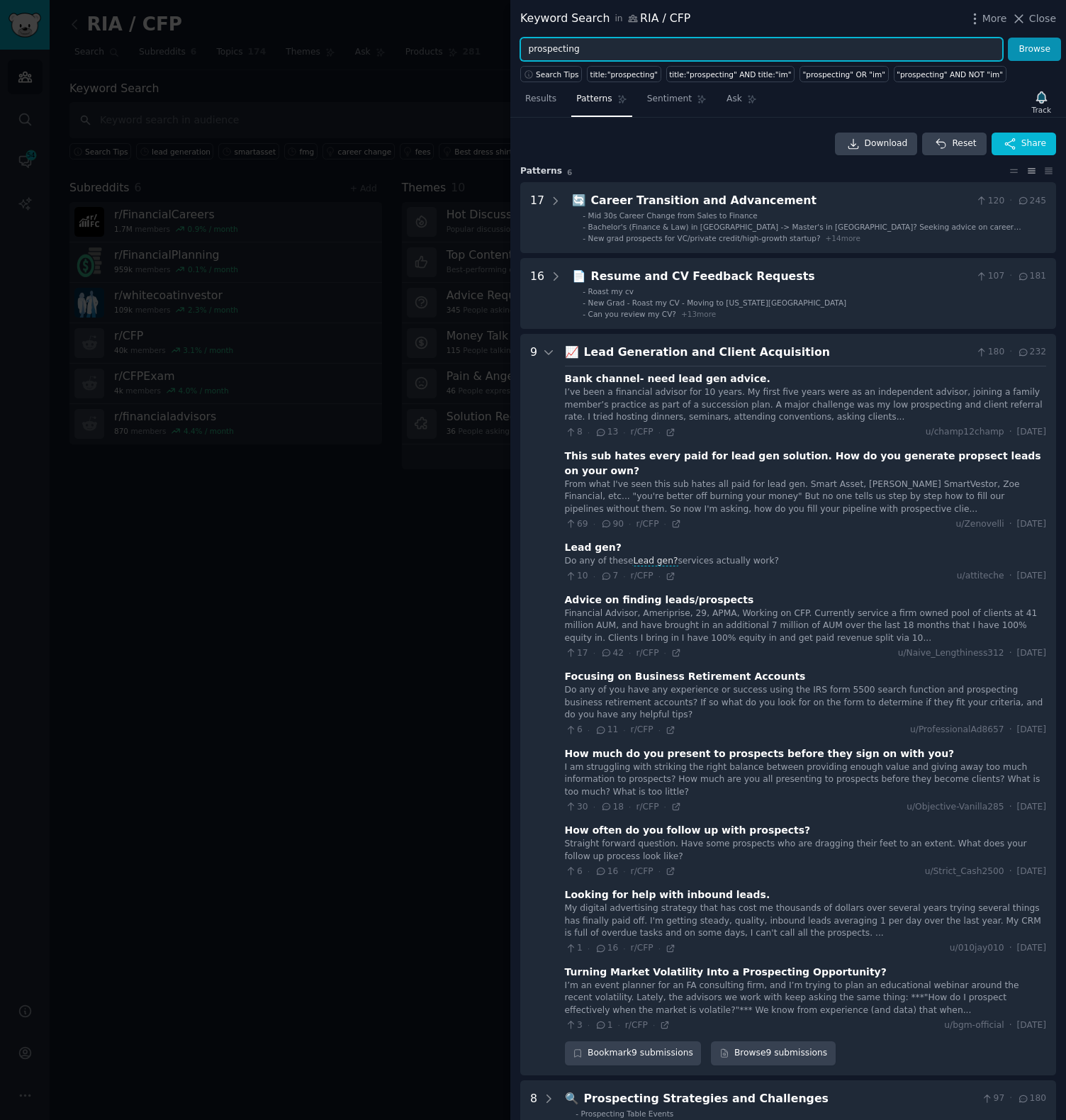
click at [614, 45] on input "prospecting" at bounding box center [762, 50] width 483 height 24
click at [1009, 38] on button "Browse" at bounding box center [1035, 50] width 54 height 24
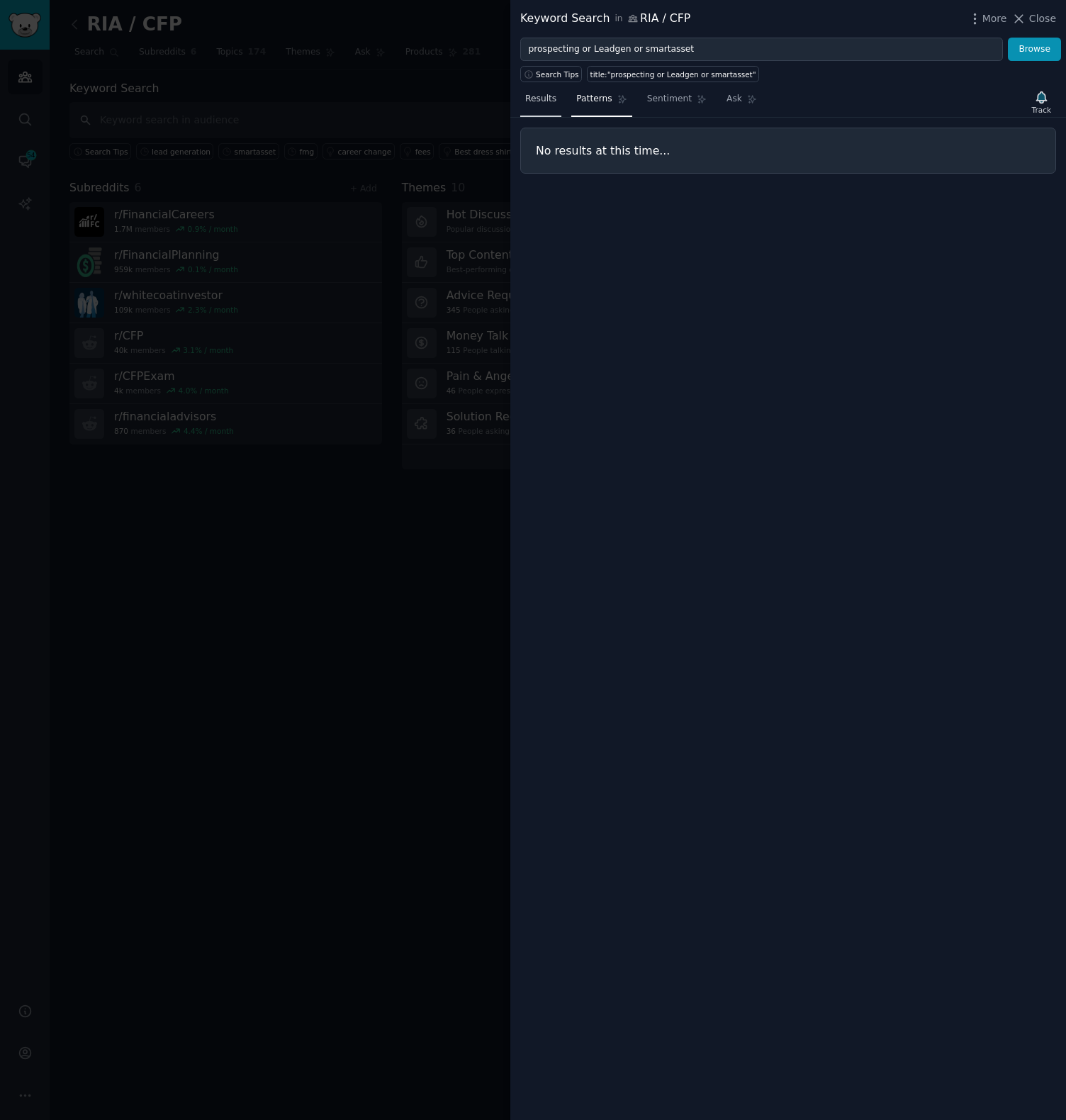
click at [550, 90] on link "Results" at bounding box center [541, 102] width 41 height 29
click at [649, 49] on input "prospecting or Leadgen or smartasset" at bounding box center [762, 50] width 483 height 24
type input "prospecting"
click at [1009, 38] on button "Browse" at bounding box center [1035, 50] width 54 height 24
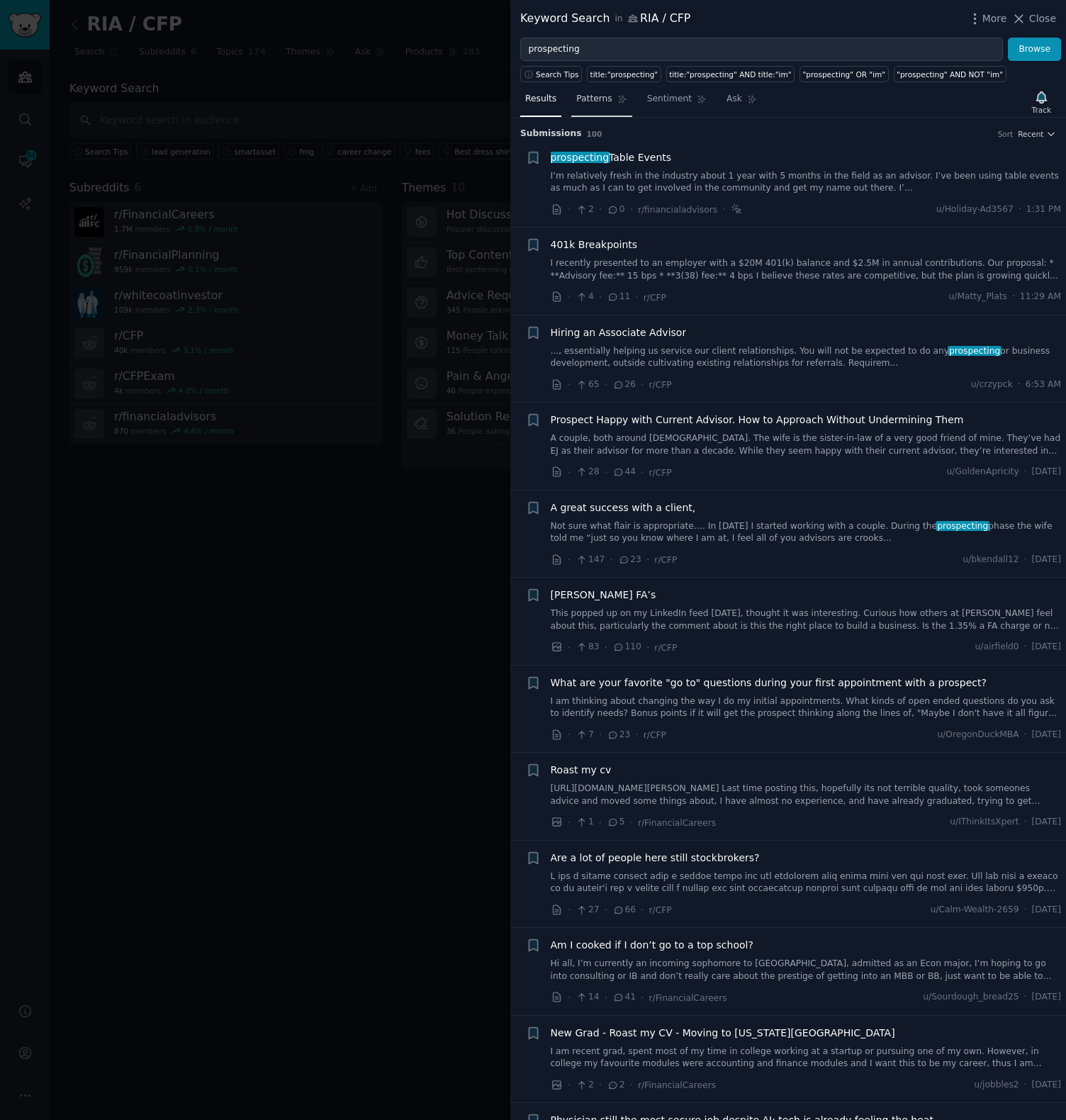
click at [613, 97] on link "Patterns" at bounding box center [602, 102] width 60 height 29
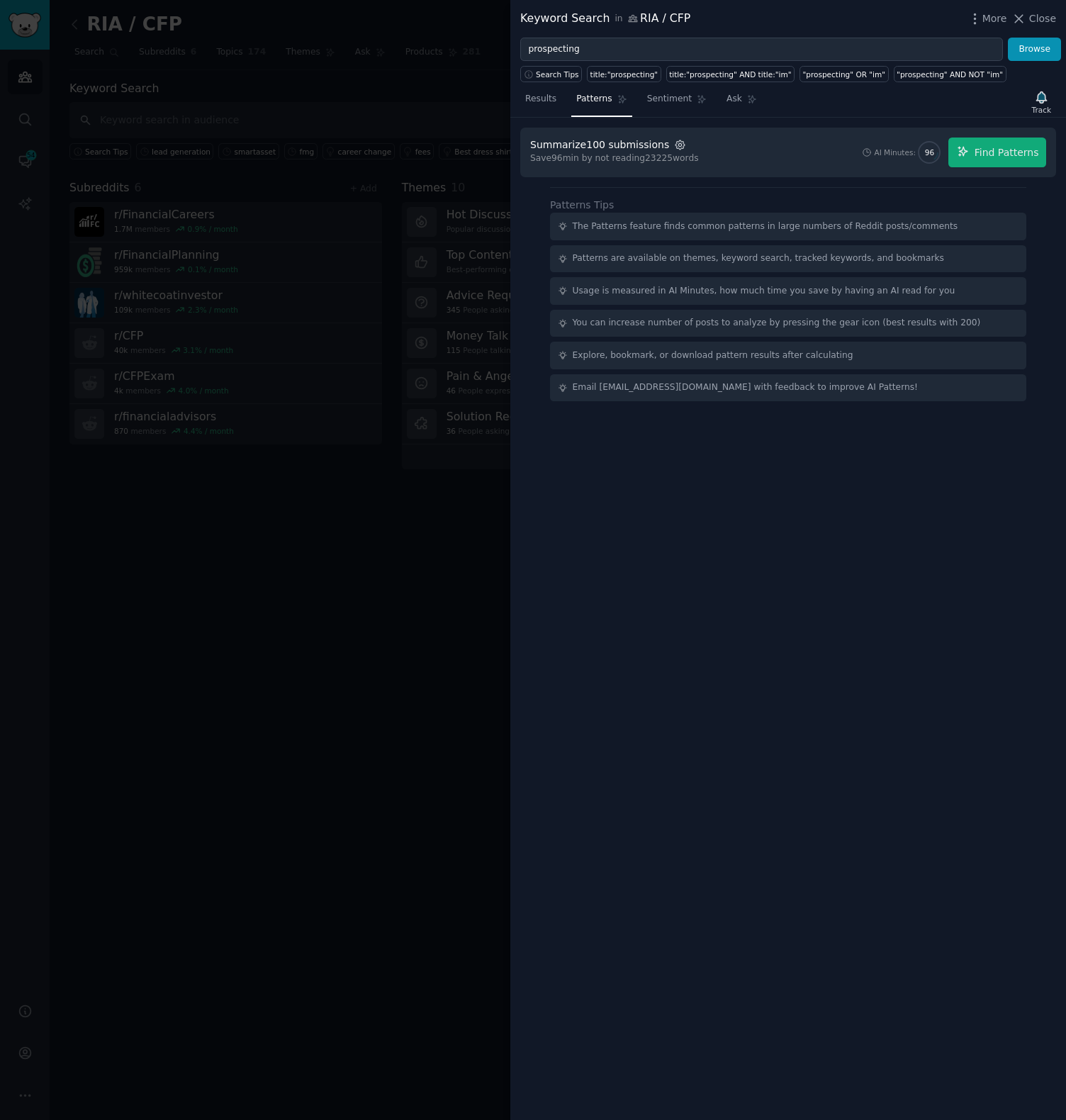
click at [676, 141] on icon "button" at bounding box center [680, 144] width 9 height 9
click at [790, 178] on div "100 200 500" at bounding box center [786, 179] width 159 height 22
click at [820, 179] on span "500" at bounding box center [827, 179] width 17 height 13
click at [811, 179] on input "500" at bounding box center [810, 180] width 10 height 10
click at [990, 150] on span "Cached Results" at bounding box center [1006, 151] width 66 height 13
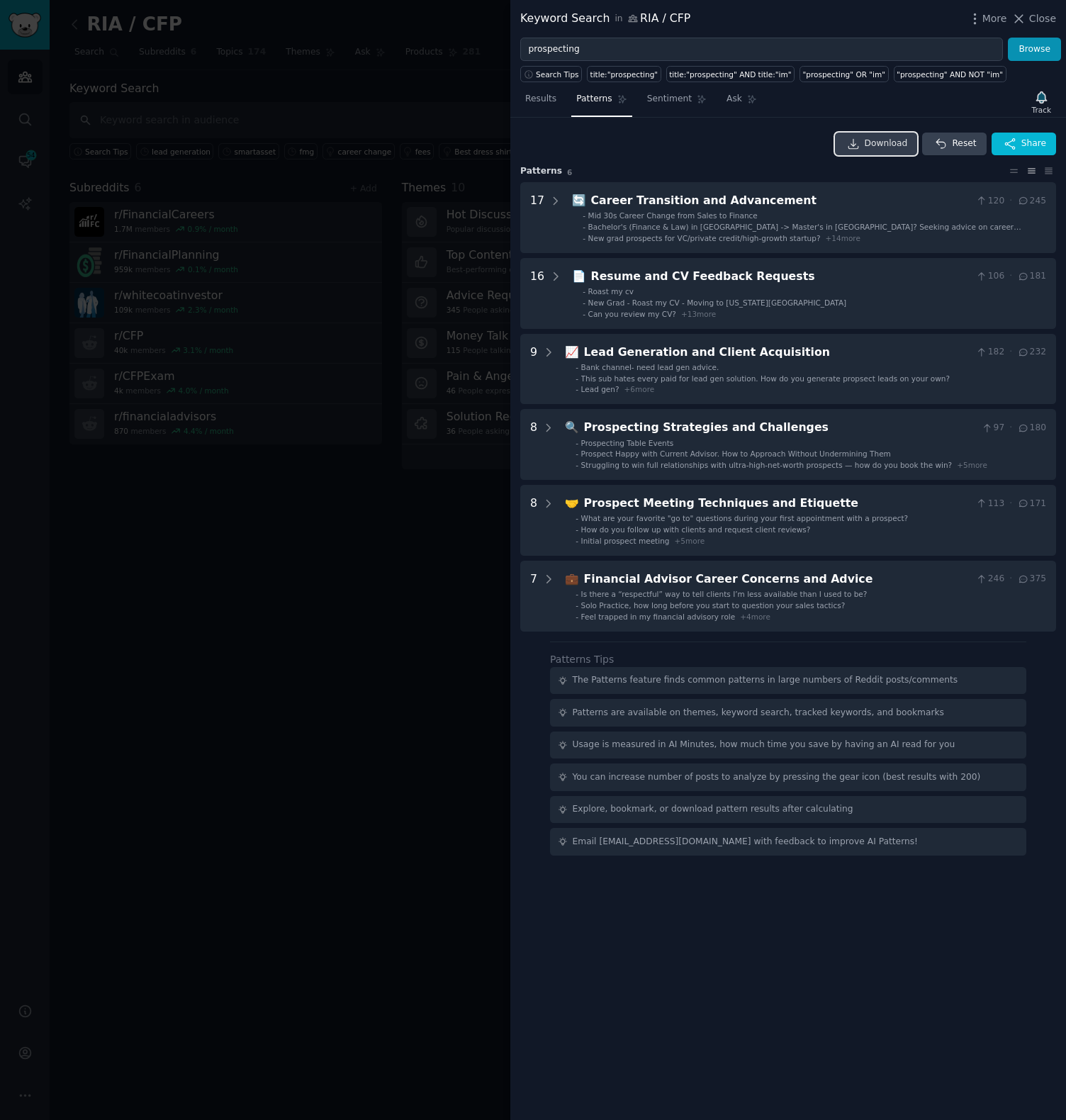
click at [909, 143] on link "Download" at bounding box center [876, 143] width 83 height 22
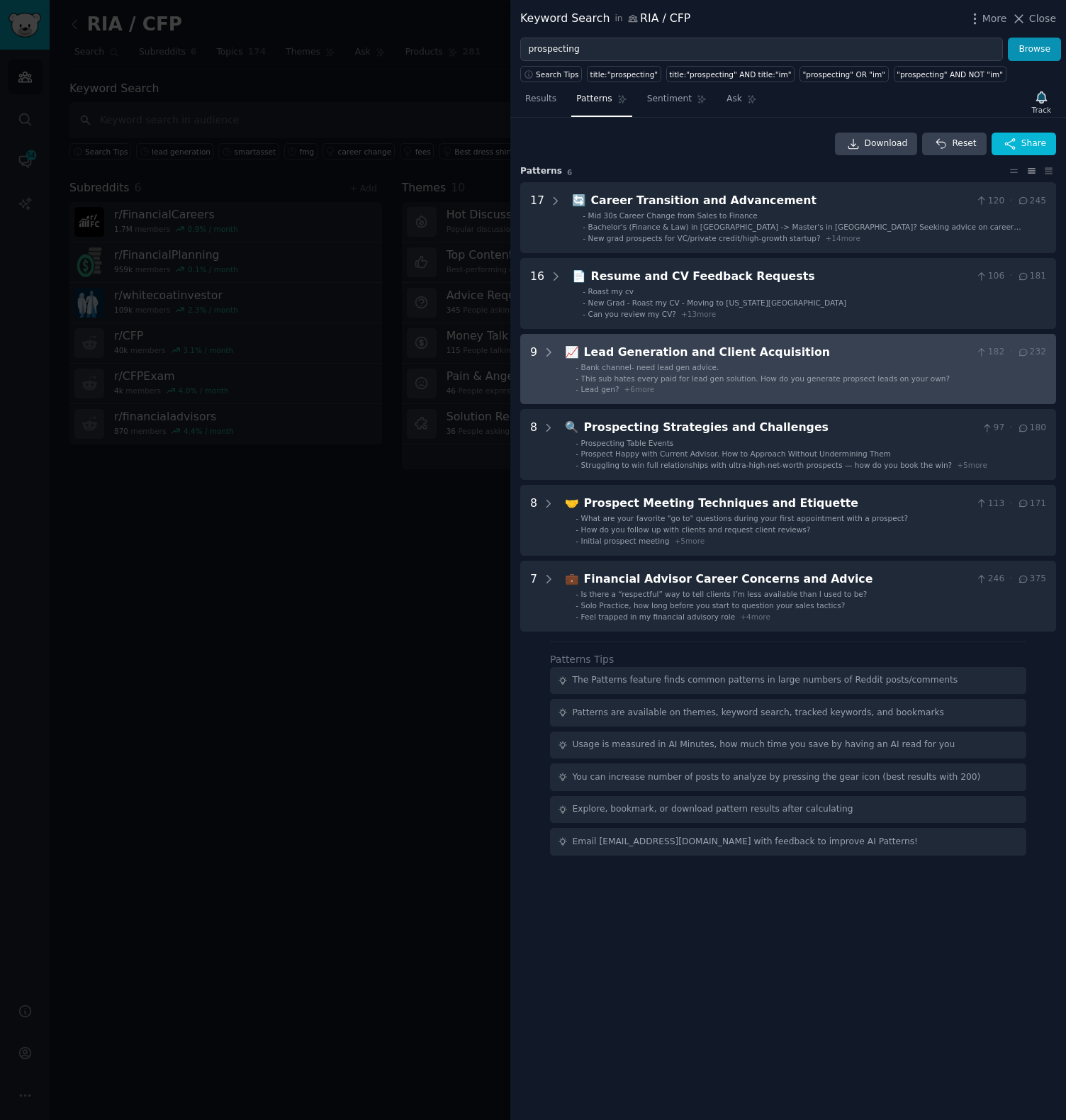
click at [597, 354] on div "Lead Generation and Client Acquisition" at bounding box center [778, 352] width 387 height 18
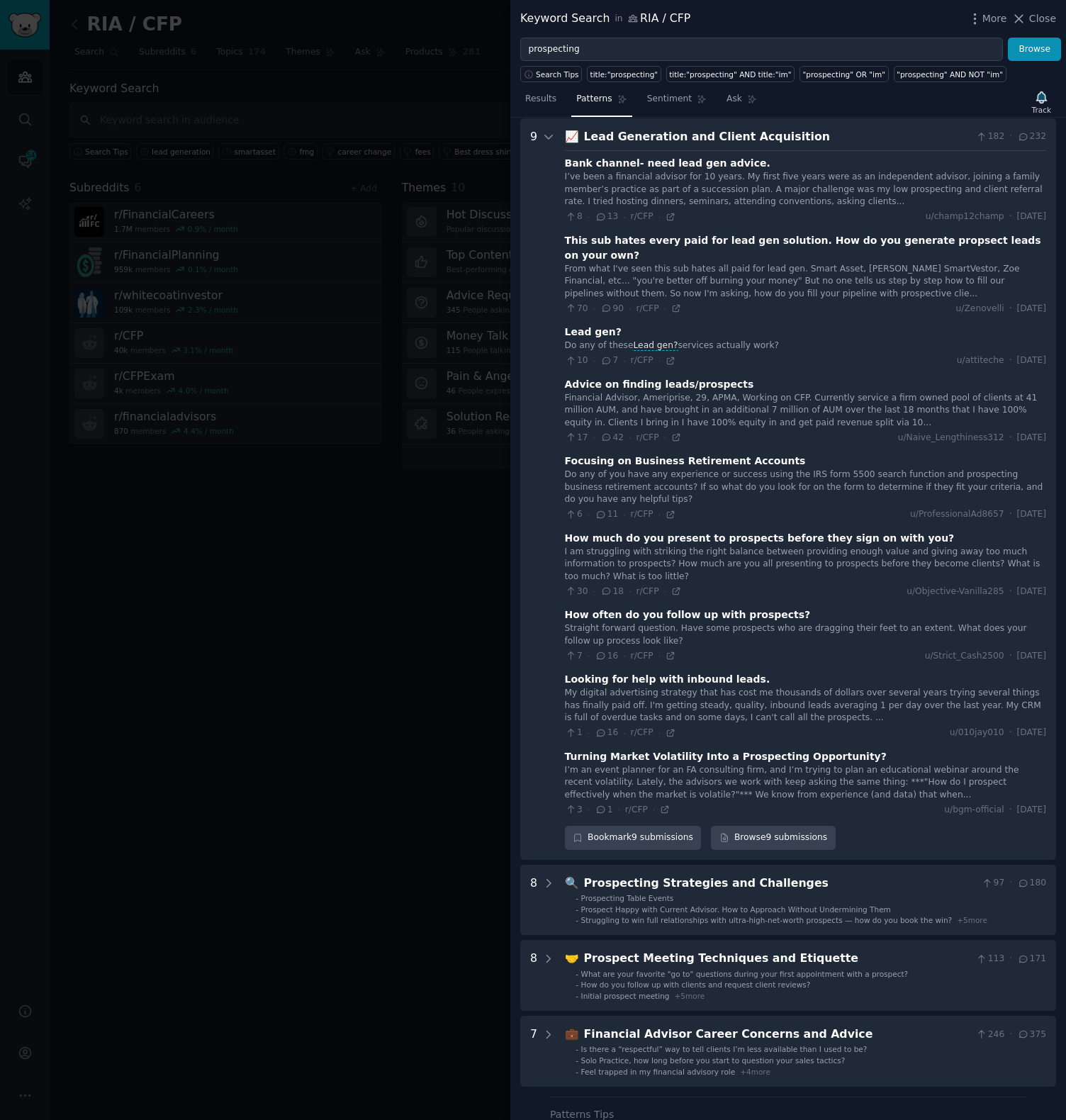
scroll to position [216, 0]
click at [669, 215] on icon at bounding box center [670, 215] width 7 height 7
click at [693, 530] on div "How much do you present to prospects before they sign on with you?" at bounding box center [759, 537] width 390 height 15
click at [725, 631] on div "Straight forward question. Have some prospects who are dragging their feet to a…" at bounding box center [805, 633] width 482 height 24
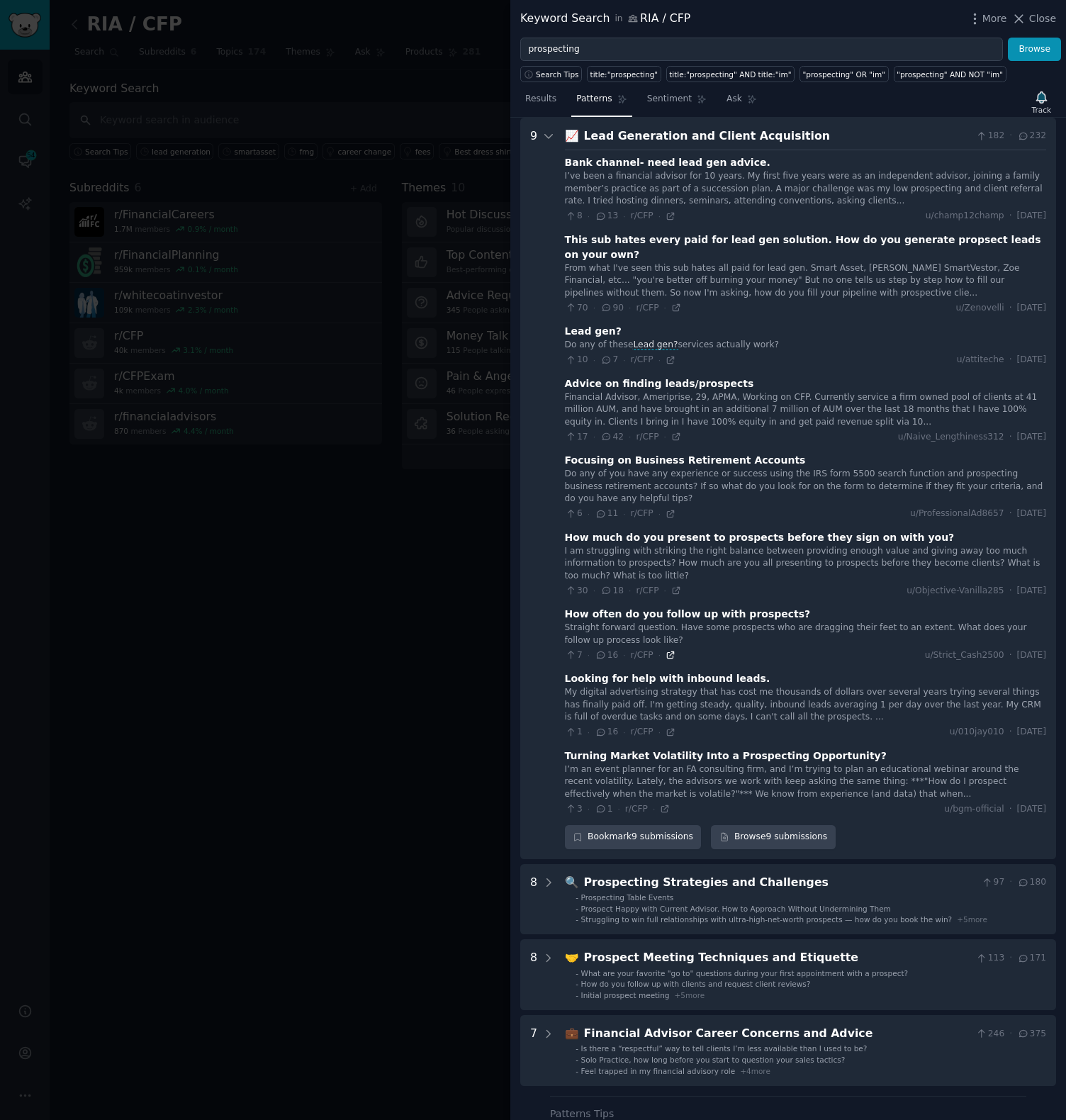
click at [671, 652] on icon at bounding box center [670, 655] width 7 height 7
